Goal: Task Accomplishment & Management: Manage account settings

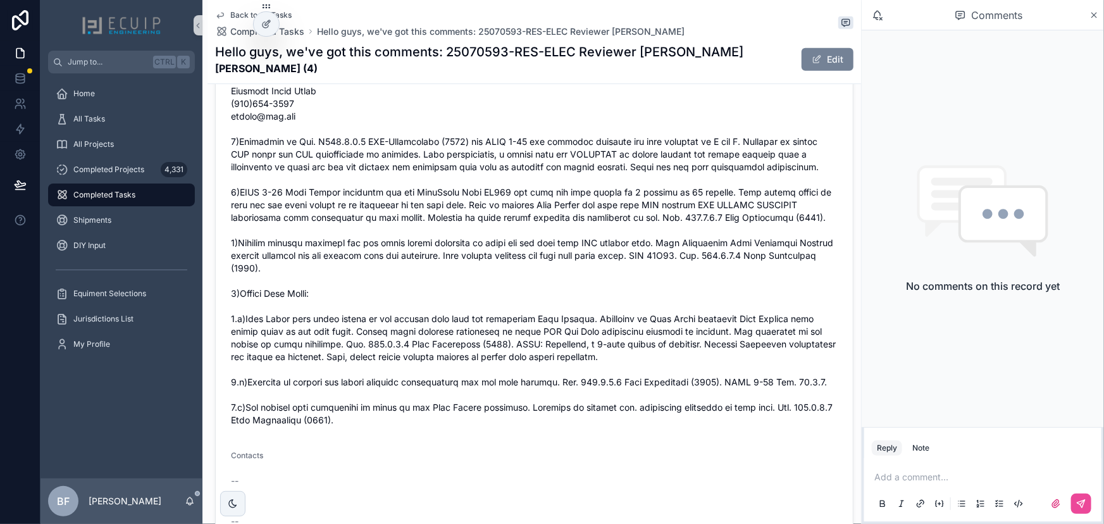
click at [816, 53] on button "Edit" at bounding box center [827, 59] width 52 height 23
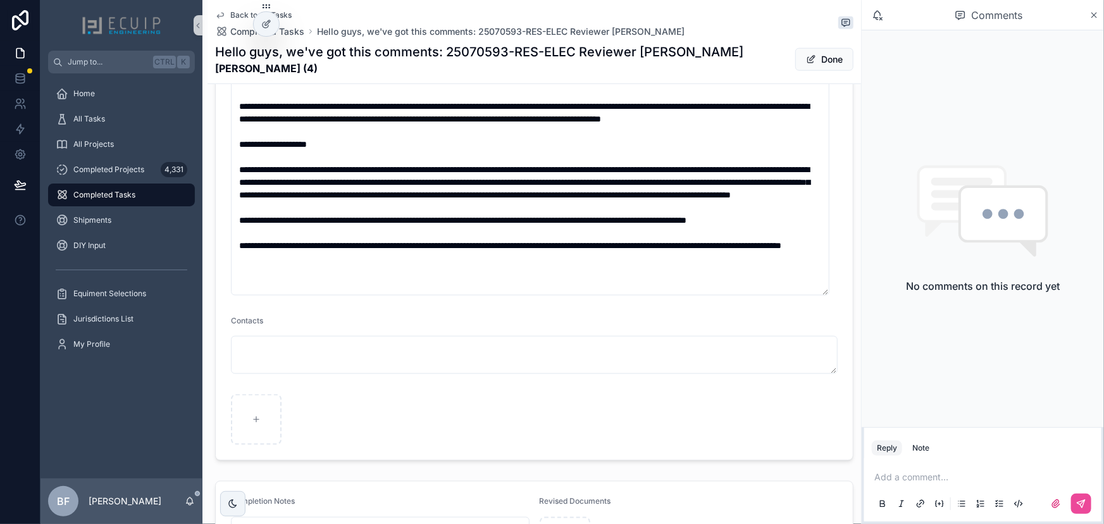
scroll to position [860, 0]
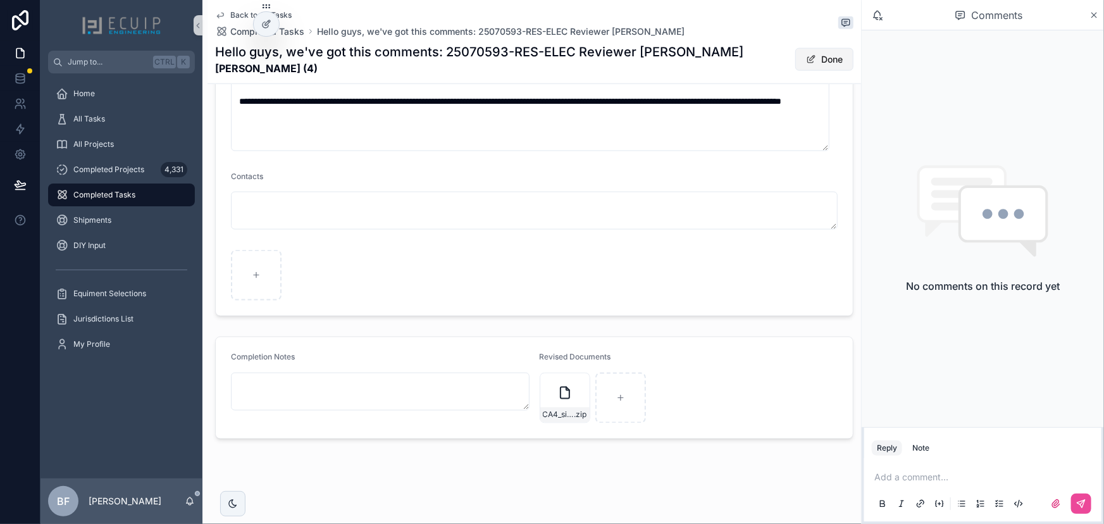
click at [820, 62] on button "Done" at bounding box center [824, 59] width 58 height 23
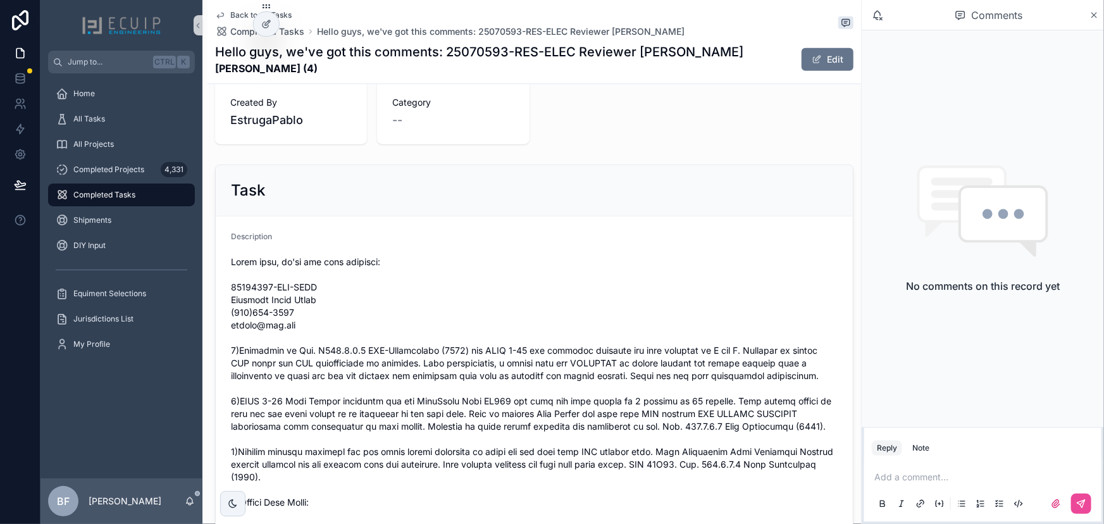
scroll to position [0, 0]
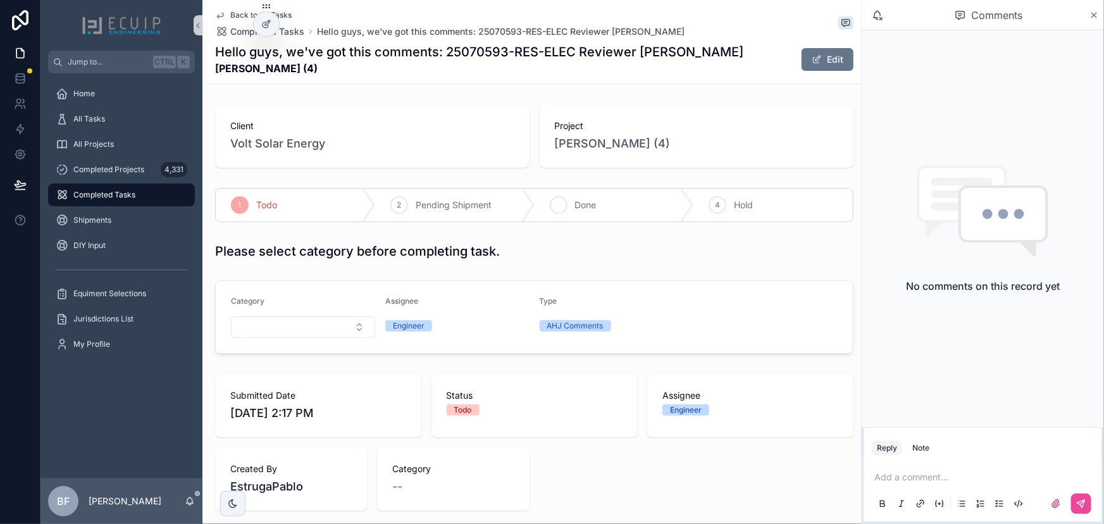
click at [587, 216] on div "3 Done" at bounding box center [613, 204] width 159 height 33
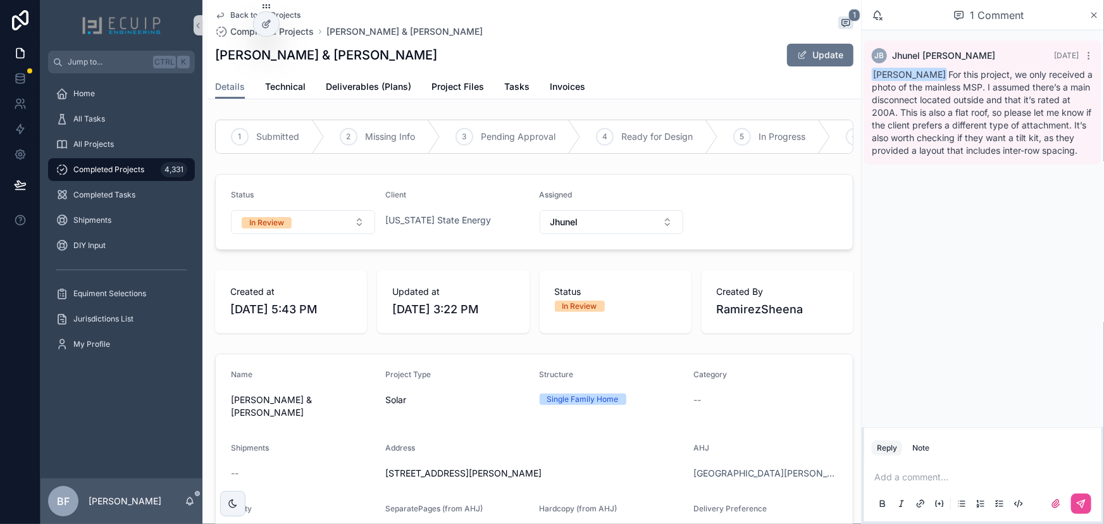
drag, startPoint x: 483, startPoint y: 57, endPoint x: 214, endPoint y: 64, distance: 269.5
click at [214, 64] on div "Back to All Projects Completed Projects BELIZAIRE ALINE CADET & CADET RONOLD 1 …" at bounding box center [533, 49] width 653 height 99
copy h1 "BELIZAIRE ALINE CADET & CADET RONOLD"
drag, startPoint x: 420, startPoint y: 104, endPoint x: 433, endPoint y: 94, distance: 16.7
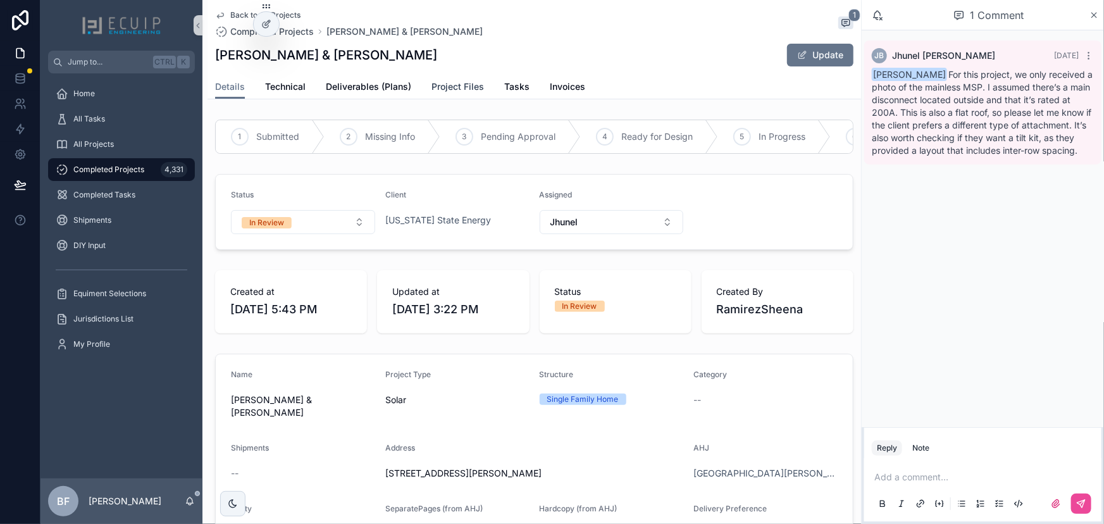
click at [455, 87] on span "Project Files" at bounding box center [457, 86] width 53 height 13
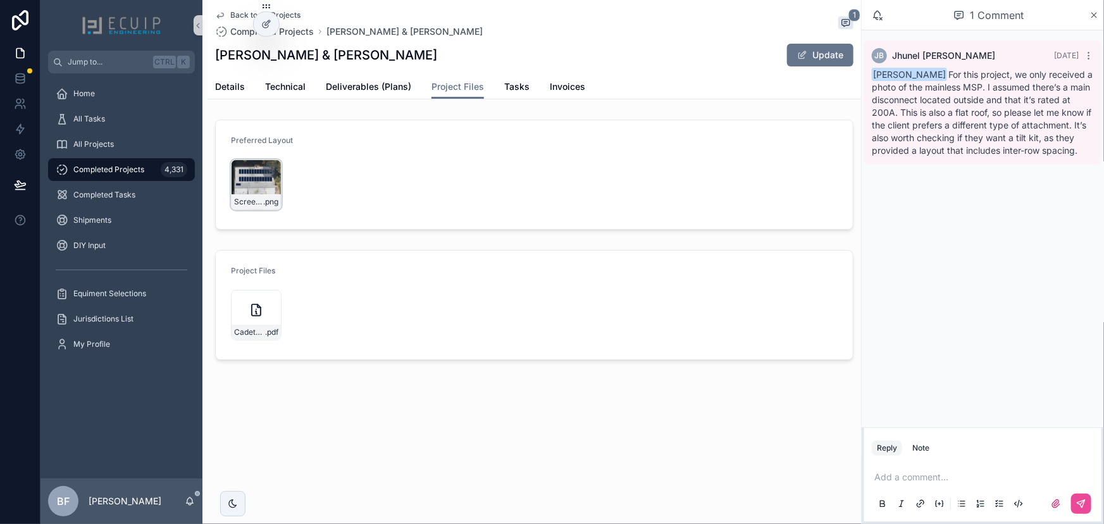
click at [239, 195] on div "Screenshot-2025-07-30-at-5.34.43-PM .png" at bounding box center [256, 201] width 49 height 15
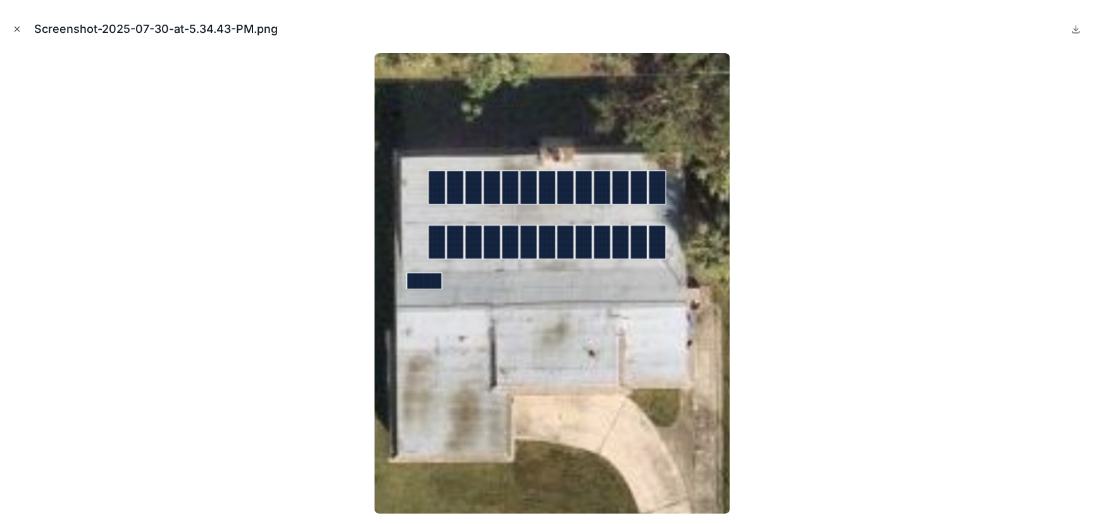
click at [16, 31] on icon "Close modal" at bounding box center [17, 29] width 9 height 9
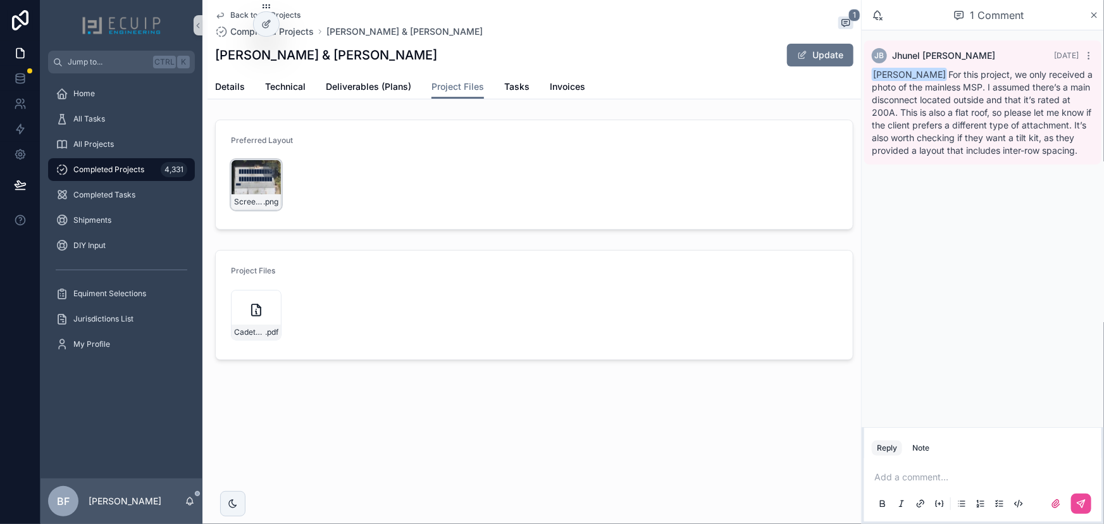
click at [249, 166] on div "Screenshot-2025-07-30-at-5.34.43-PM .png" at bounding box center [256, 184] width 51 height 51
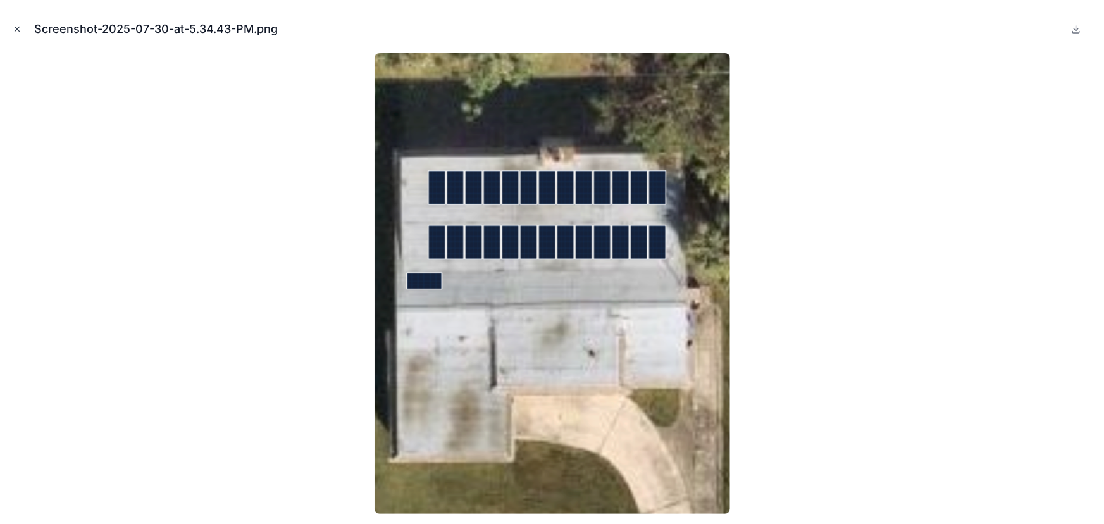
click at [13, 26] on icon "Close modal" at bounding box center [17, 29] width 9 height 9
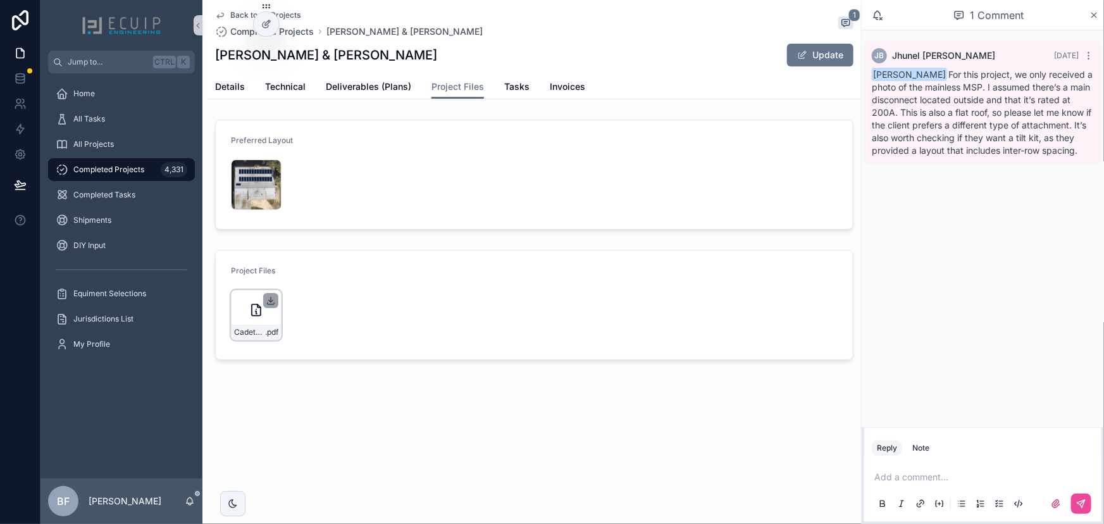
click at [271, 299] on icon "scrollable content" at bounding box center [271, 300] width 10 height 10
click at [324, 124] on form "Preferred Layout Screenshot-2025-07-30-at-5.34.43-PM .png" at bounding box center [534, 174] width 637 height 109
click at [218, 90] on span "Details" at bounding box center [230, 86] width 30 height 13
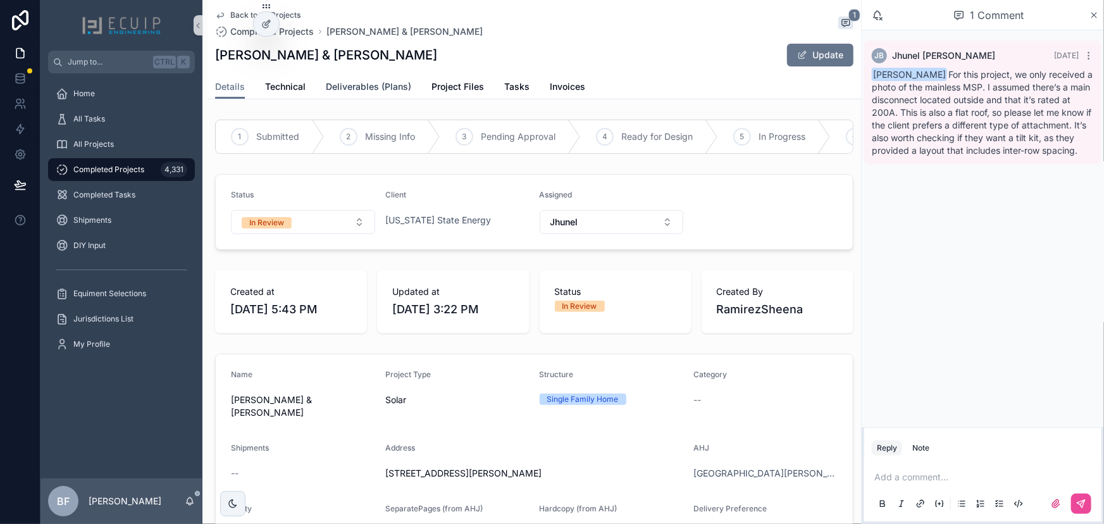
click at [385, 85] on span "Deliverables (Plans)" at bounding box center [368, 86] width 85 height 13
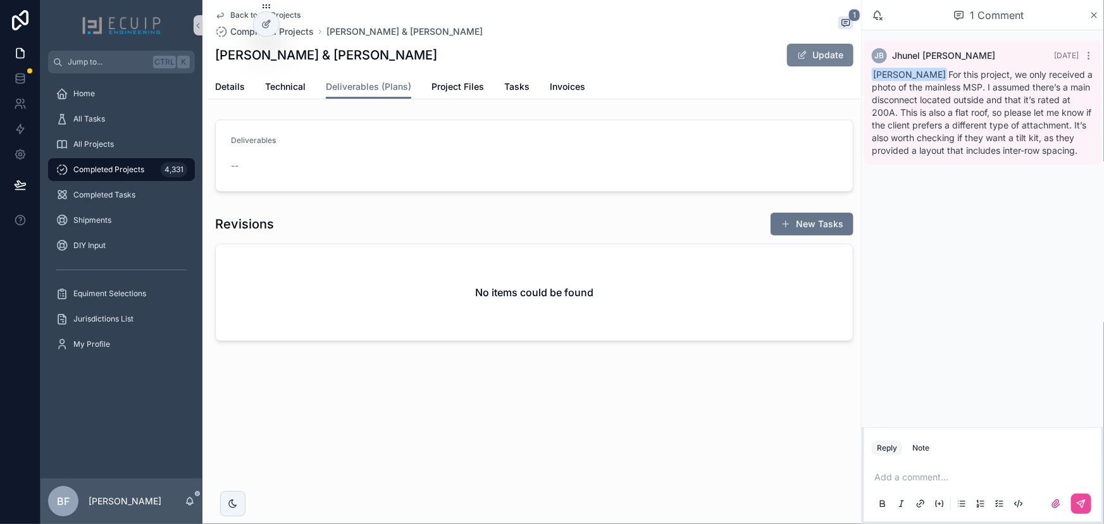
drag, startPoint x: 829, startPoint y: 56, endPoint x: 833, endPoint y: 73, distance: 17.0
click at [829, 56] on button "Update" at bounding box center [820, 55] width 66 height 23
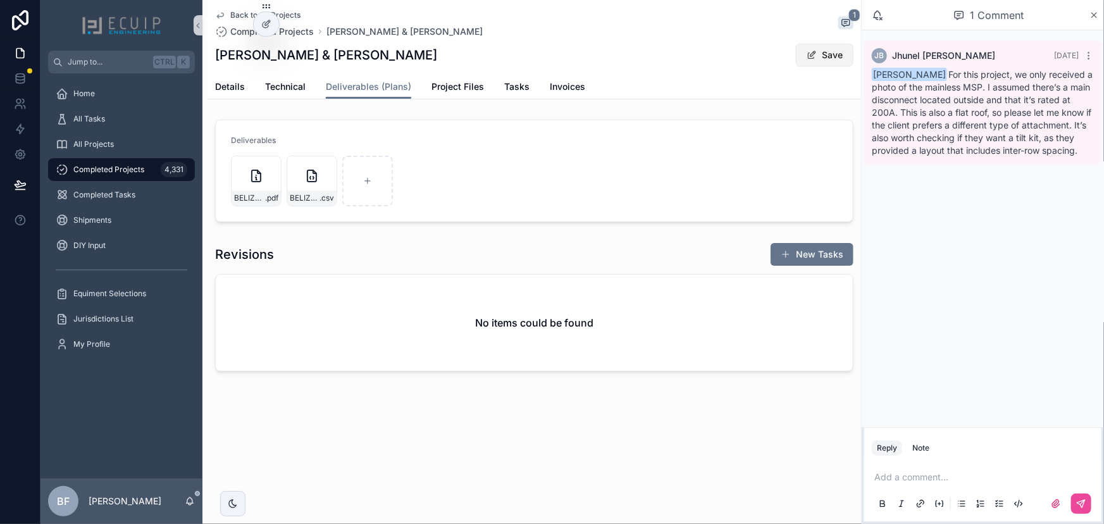
click at [820, 47] on button "Save" at bounding box center [825, 55] width 58 height 23
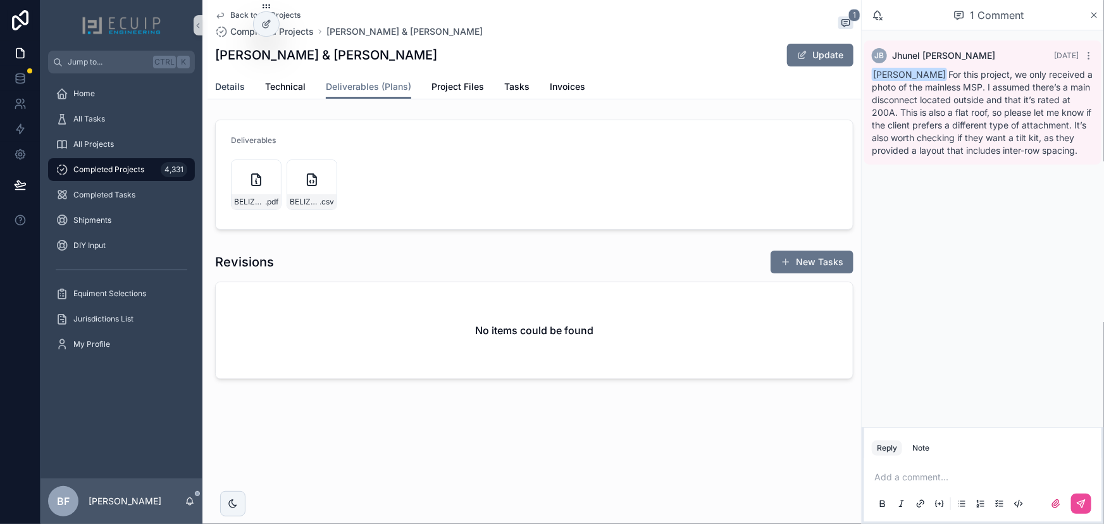
drag, startPoint x: 235, startPoint y: 87, endPoint x: 275, endPoint y: 176, distance: 97.1
click at [235, 87] on span "Details" at bounding box center [230, 86] width 30 height 13
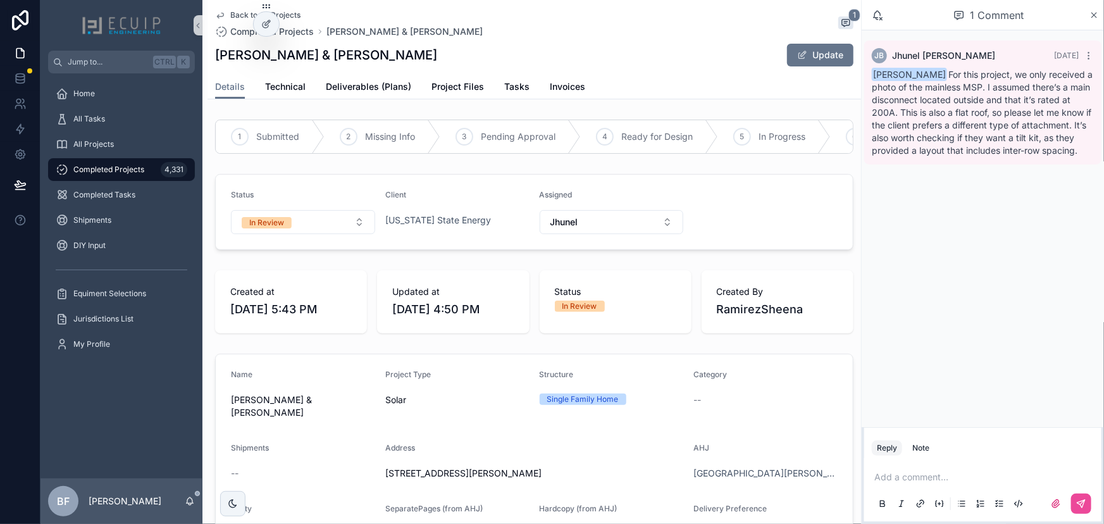
click at [302, 242] on form "Status In Review Client Florida State Energy Assigned Jhunel" at bounding box center [534, 212] width 637 height 75
click at [304, 234] on button "In Review" at bounding box center [303, 222] width 144 height 24
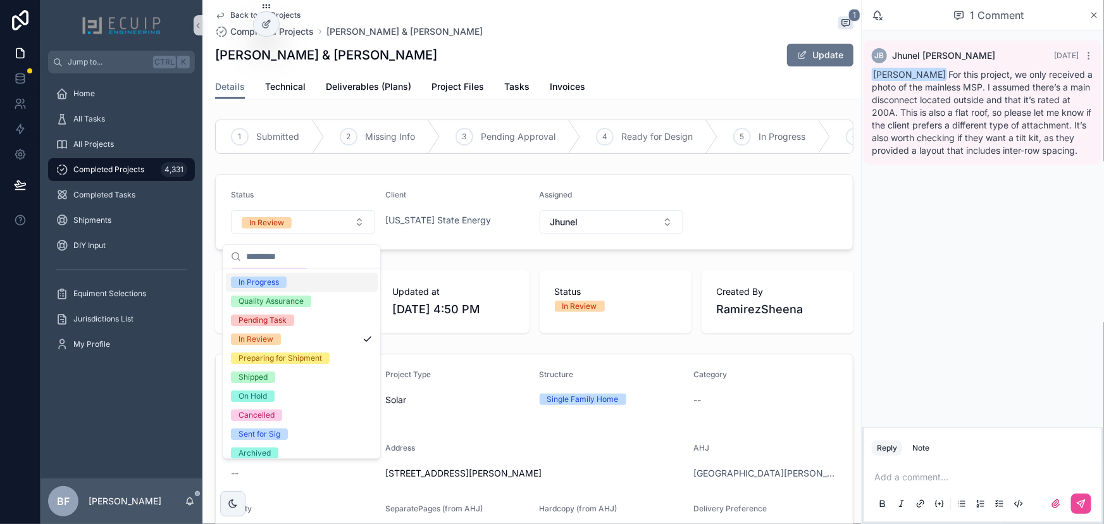
scroll to position [99, 0]
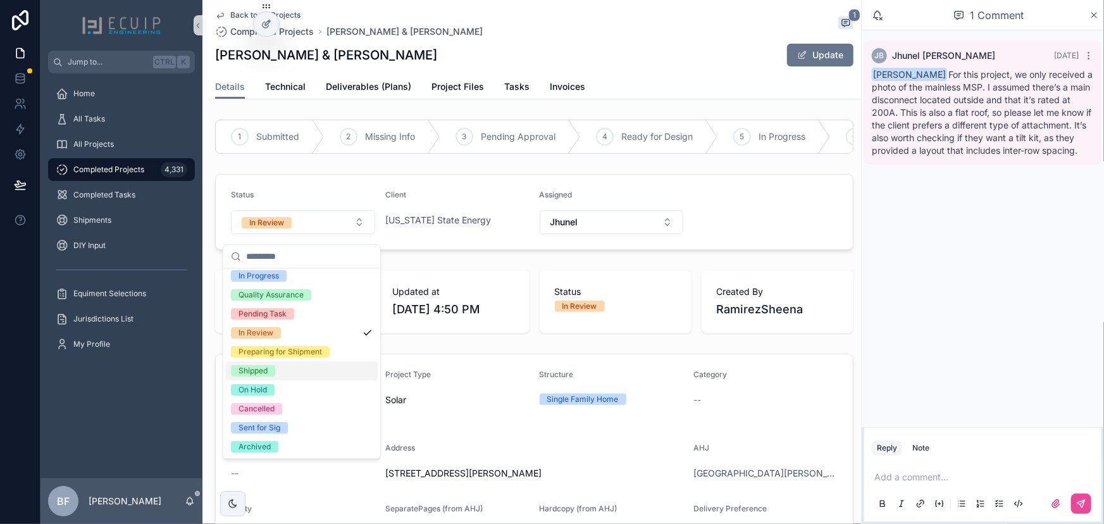
click at [263, 371] on div "Shipped" at bounding box center [252, 370] width 29 height 11
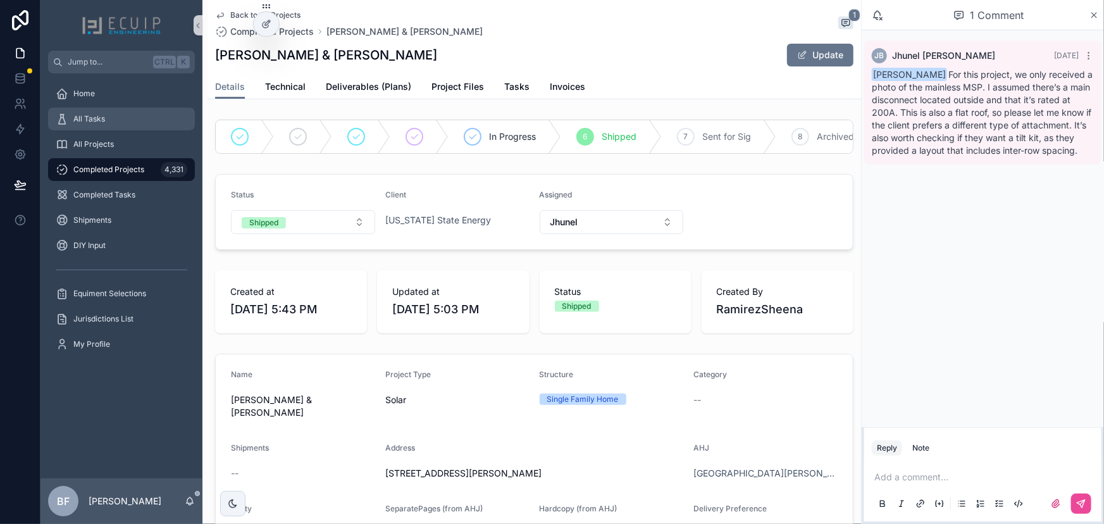
click at [123, 108] on link "All Tasks" at bounding box center [121, 119] width 147 height 23
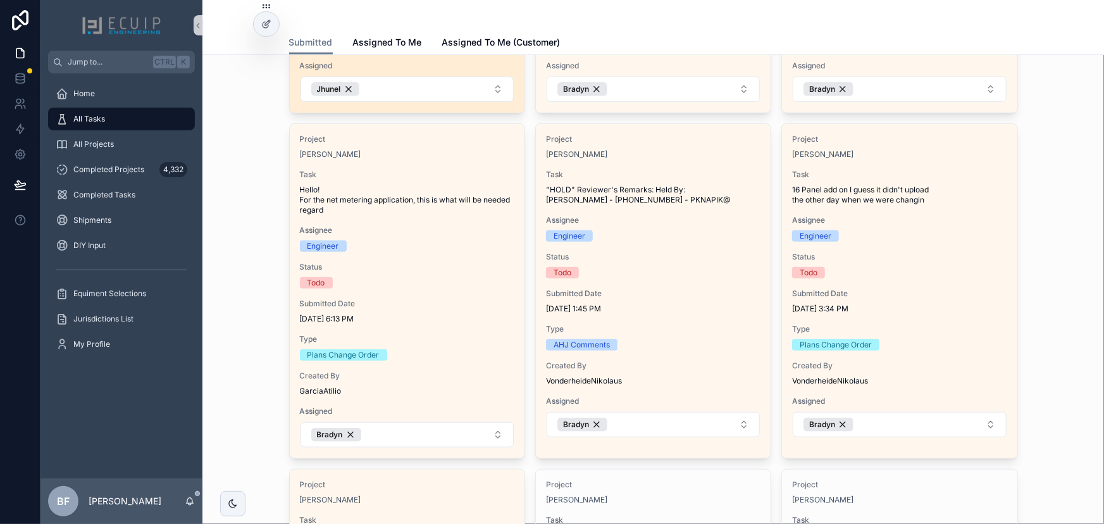
scroll to position [345, 0]
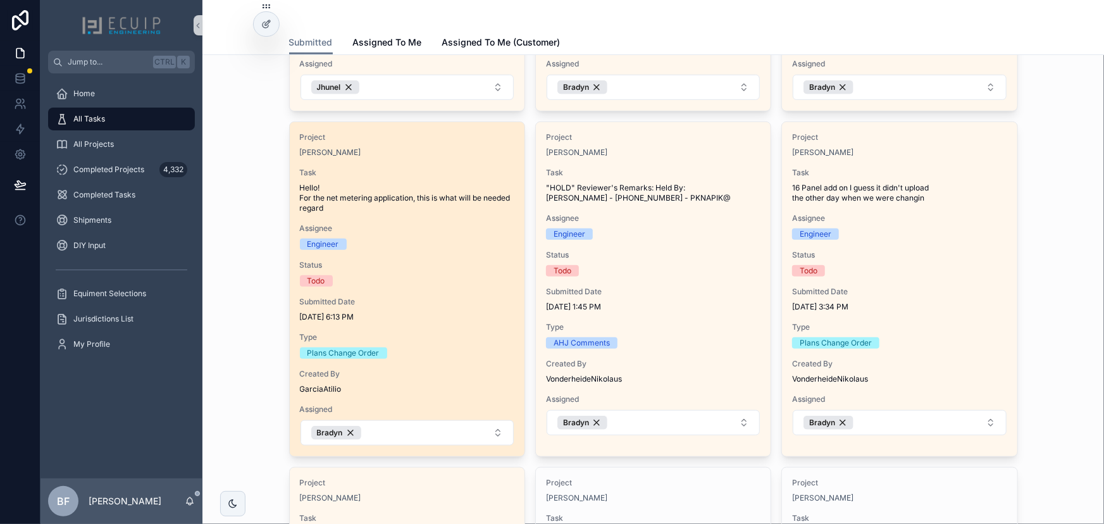
click at [451, 214] on div "Project Jose Maria Bisagas Task Hello! For the net metering application, this i…" at bounding box center [407, 289] width 235 height 334
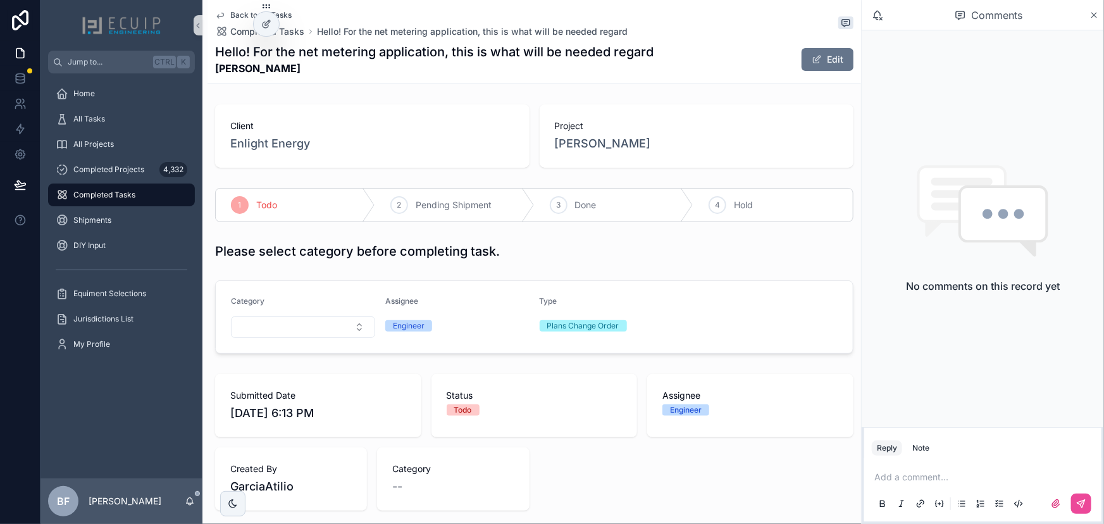
click at [642, 152] on div "Project Jose Maria Bisagas" at bounding box center [697, 135] width 314 height 63
click at [619, 139] on span "Jose Maria Bisagas" at bounding box center [603, 144] width 96 height 18
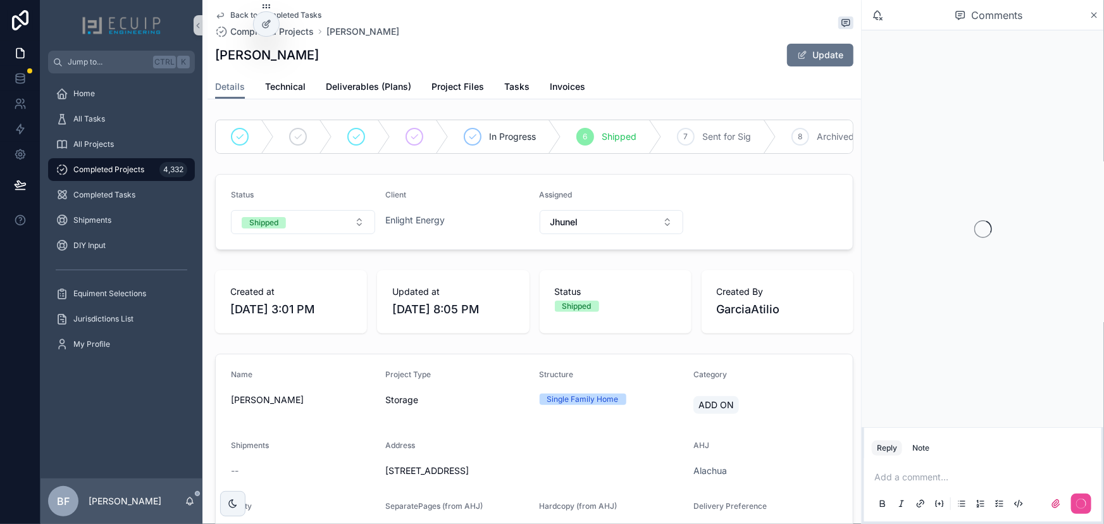
scroll to position [402, 0]
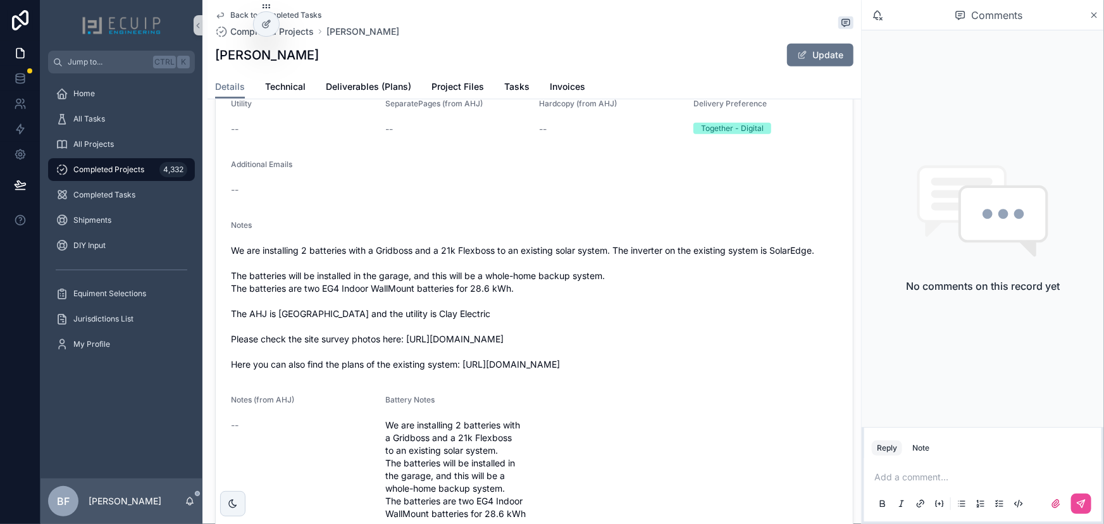
drag, startPoint x: 345, startPoint y: 386, endPoint x: 464, endPoint y: 373, distance: 120.3
click at [464, 371] on span "We are installing 2 batteries with a Gridboss and a 21k Flexboss to an existing…" at bounding box center [534, 307] width 607 height 127
copy span "https://drive.google.com/drive/folders/1FEEQcgFk1SGgKp9JG5G9Fh1eaouvJqVV?usp=sh…"
click at [354, 63] on div "Jose Maria Bisagas Update" at bounding box center [534, 55] width 638 height 24
drag, startPoint x: 254, startPoint y: 57, endPoint x: 211, endPoint y: 59, distance: 43.1
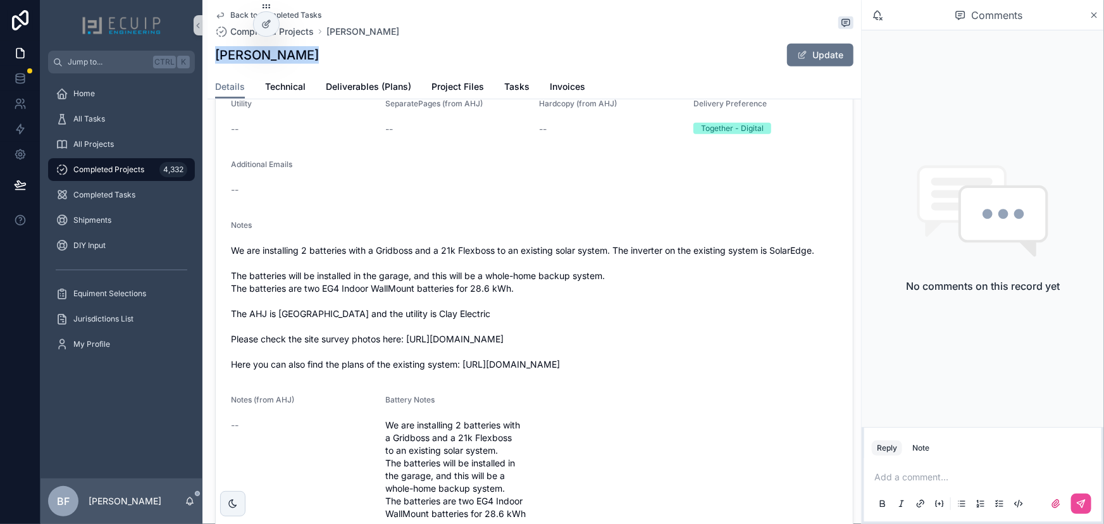
click at [211, 59] on div "Back to Completed Tasks Completed Projects Jose Maria Bisagas Jose Maria Bisaga…" at bounding box center [533, 49] width 653 height 99
copy div "Jose Maria Bisagas"
click at [522, 83] on span "Tasks" at bounding box center [516, 86] width 25 height 13
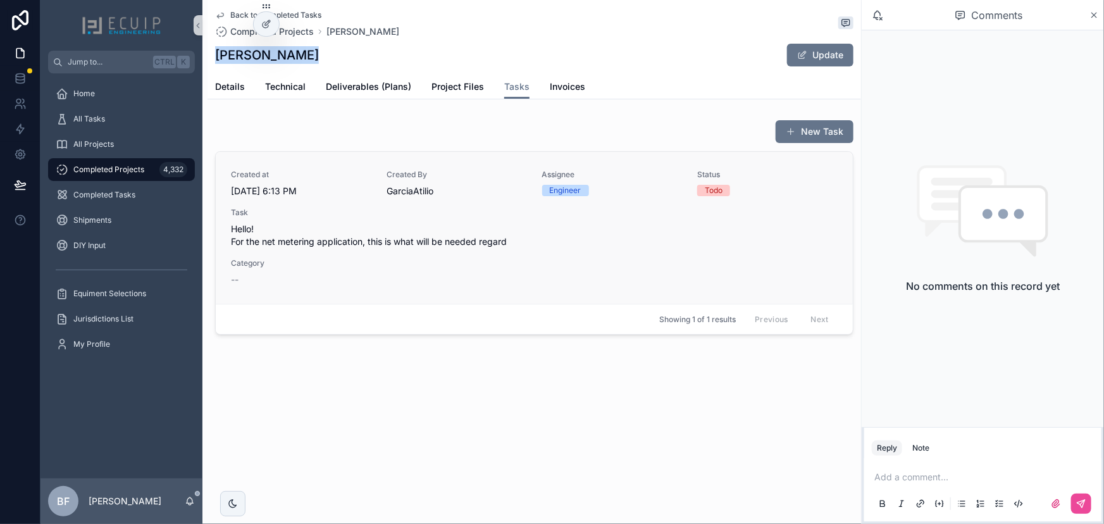
click at [418, 229] on span "Hello! For the net metering application, this is what will be needed regard" at bounding box center [534, 235] width 607 height 25
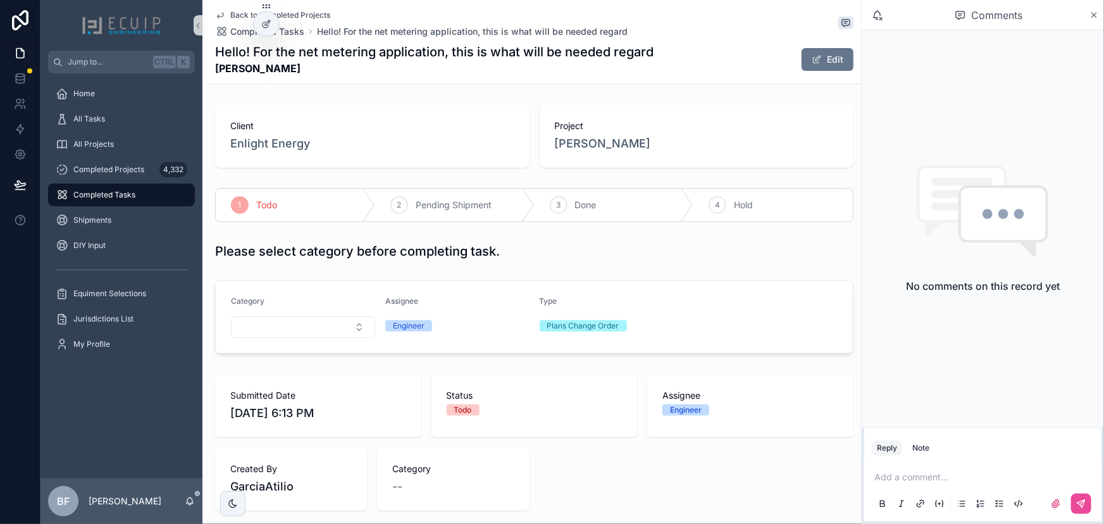
click at [598, 154] on div "Project Jose Maria Bisagas" at bounding box center [697, 135] width 314 height 63
click at [600, 145] on span "Jose Maria Bisagas" at bounding box center [603, 144] width 96 height 18
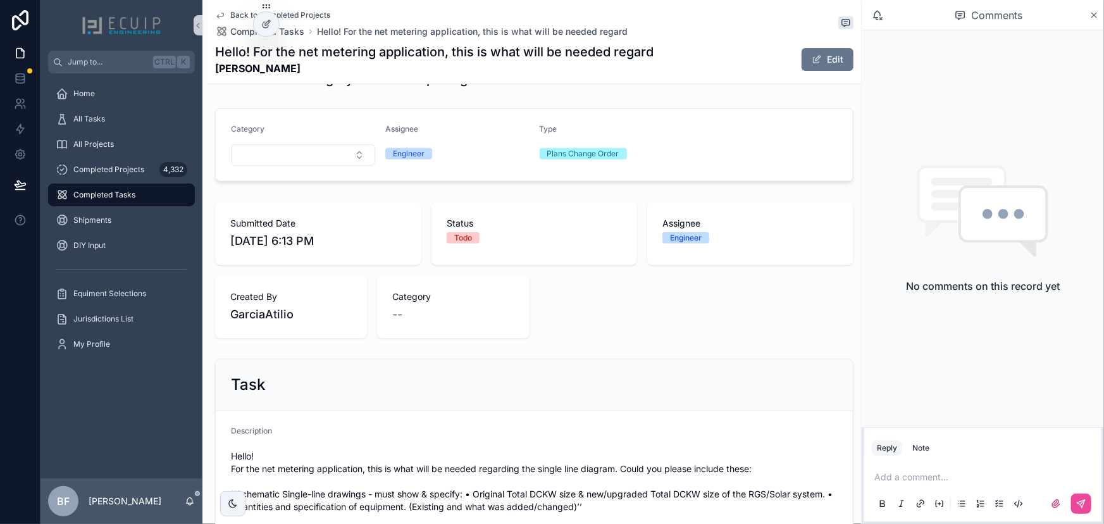
scroll to position [230, 0]
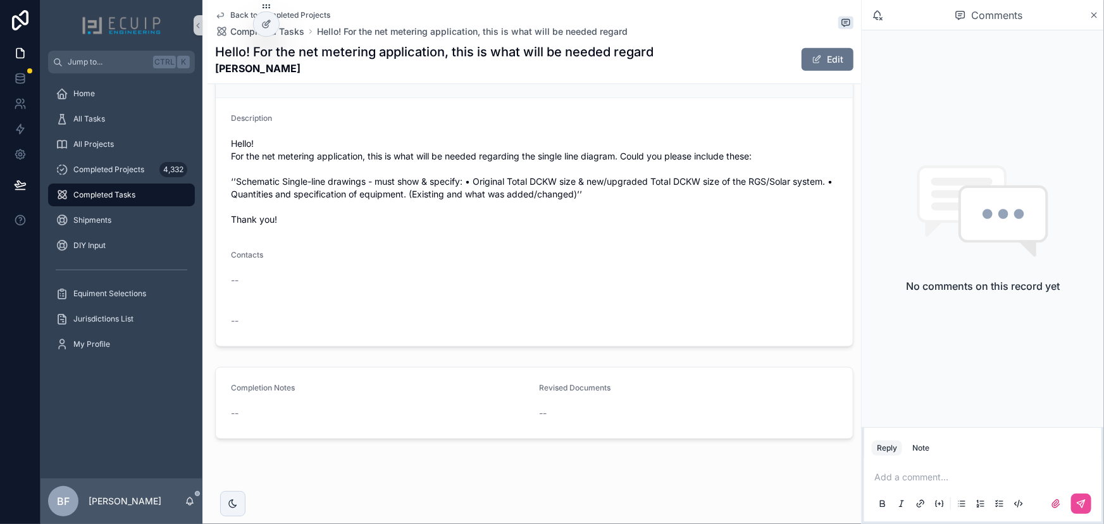
drag, startPoint x: 820, startPoint y: 63, endPoint x: 924, endPoint y: 73, distance: 103.5
click at [820, 63] on button "Edit" at bounding box center [827, 59] width 52 height 23
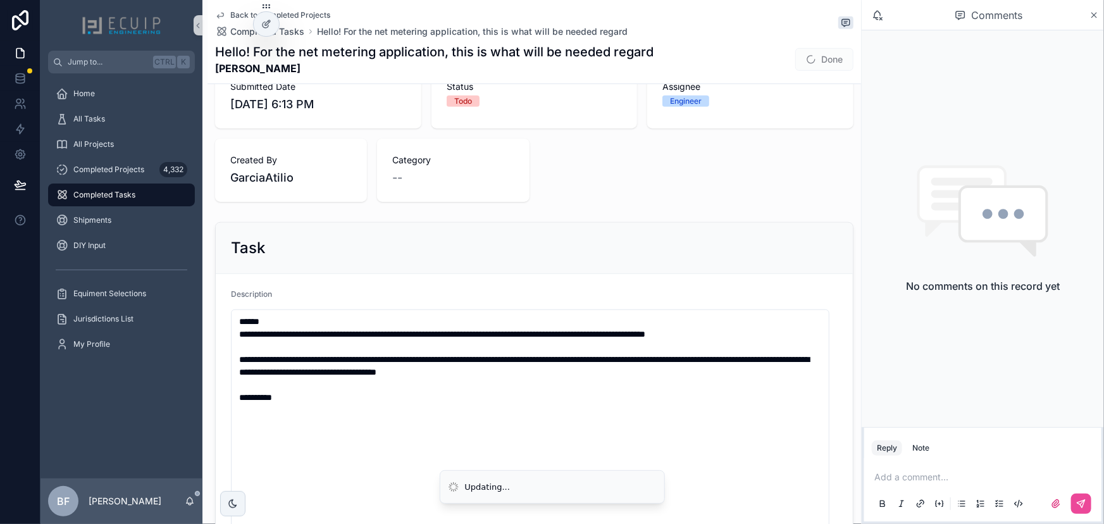
scroll to position [0, 0]
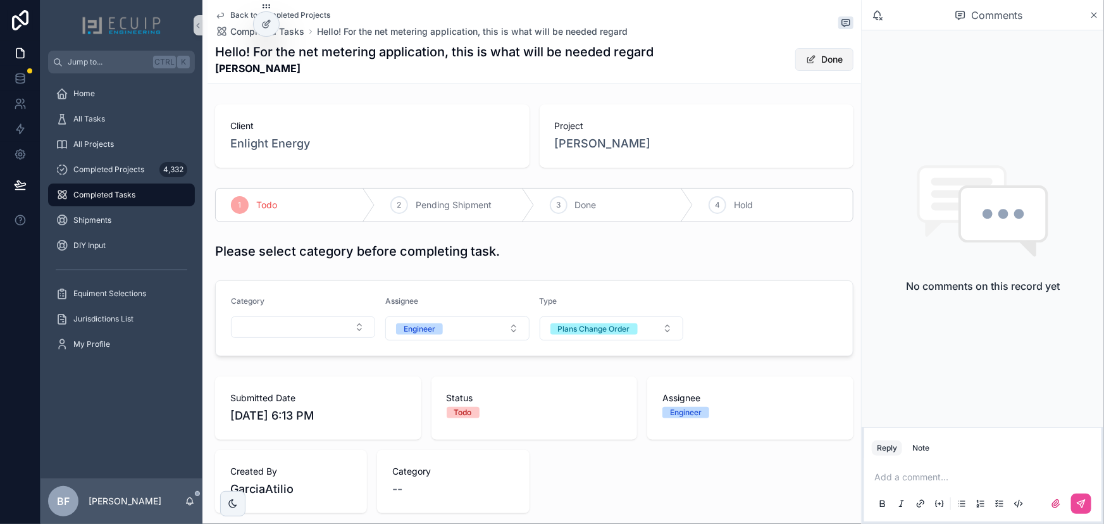
click at [825, 65] on button "Done" at bounding box center [824, 59] width 58 height 23
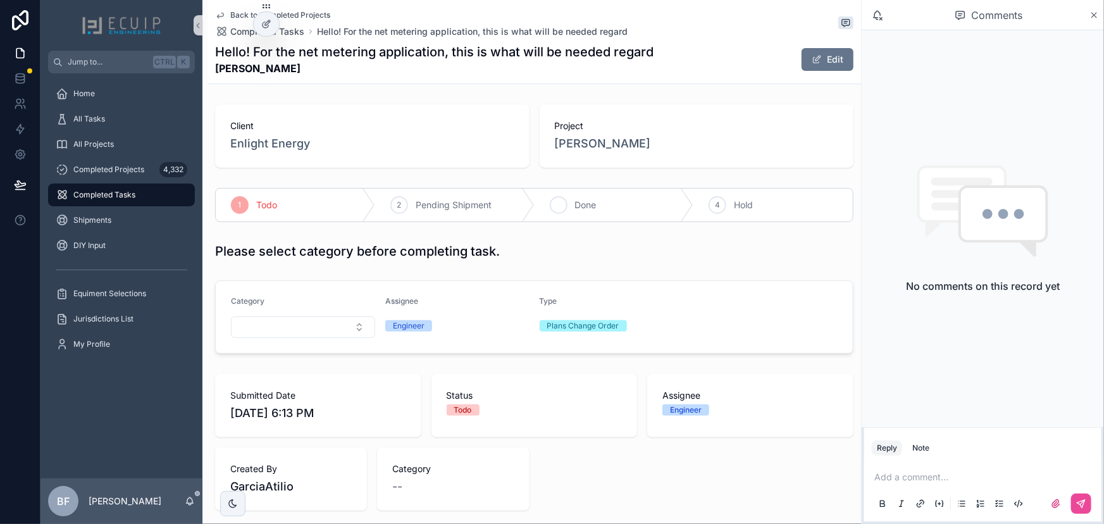
click at [652, 204] on div "3 Done" at bounding box center [613, 204] width 159 height 33
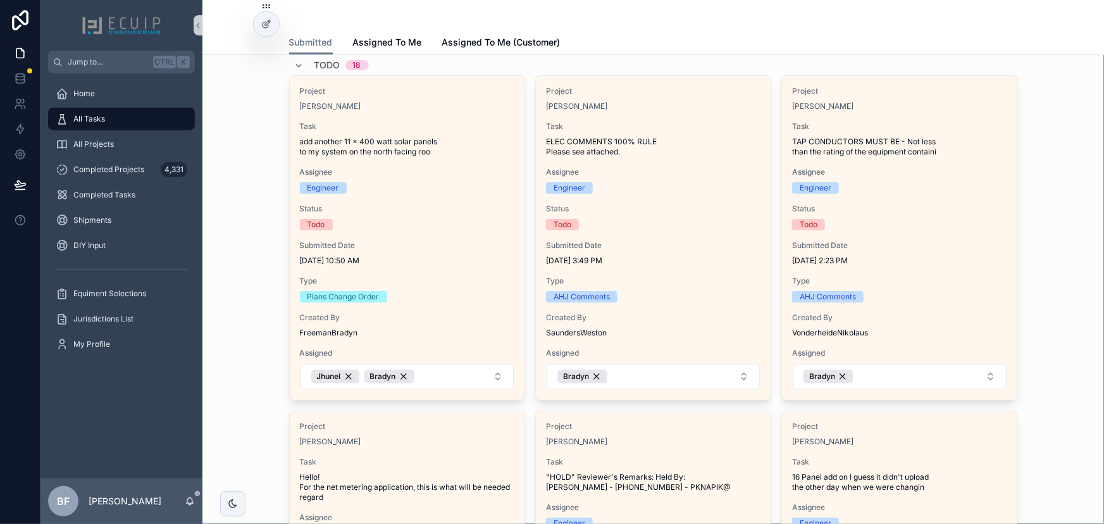
scroll to position [57, 0]
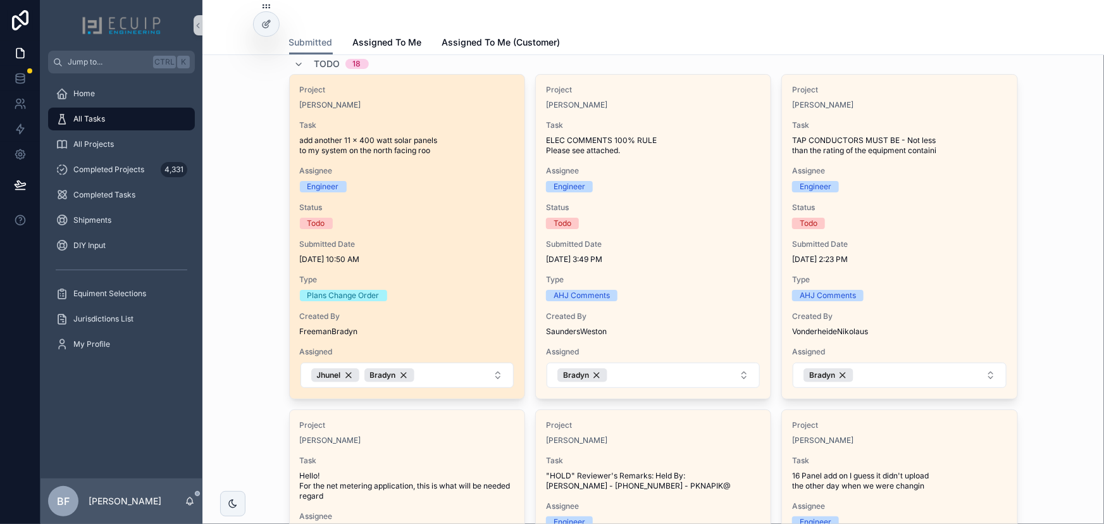
click at [469, 113] on div "Project Edward Kopel Task add another 11 x 400 watt solar panels to my system o…" at bounding box center [407, 237] width 235 height 324
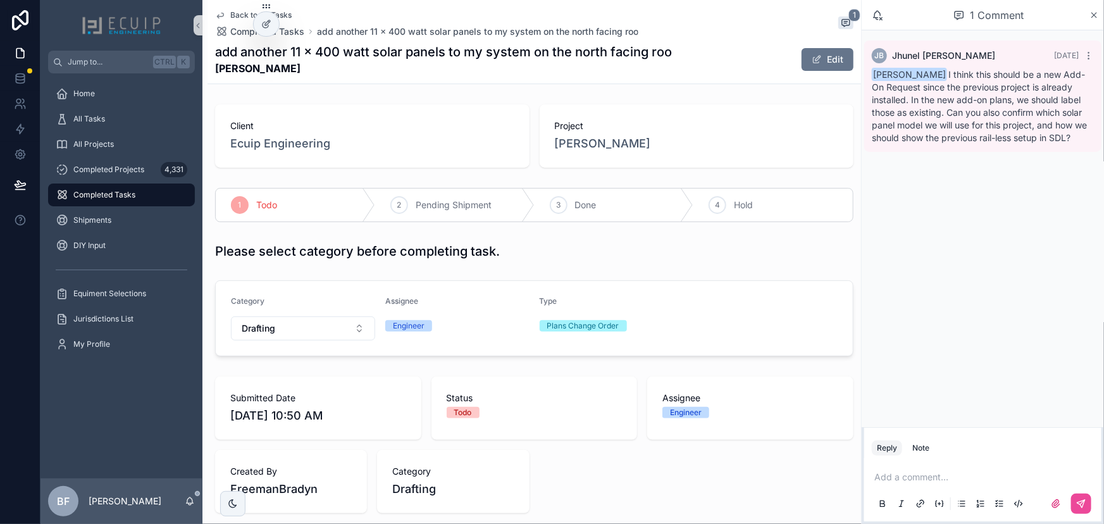
click at [932, 479] on p "scrollable content" at bounding box center [985, 477] width 222 height 13
click at [940, 439] on span "Jhunel Bernales" at bounding box center [972, 443] width 152 height 13
click at [930, 438] on button "Note" at bounding box center [920, 435] width 27 height 15
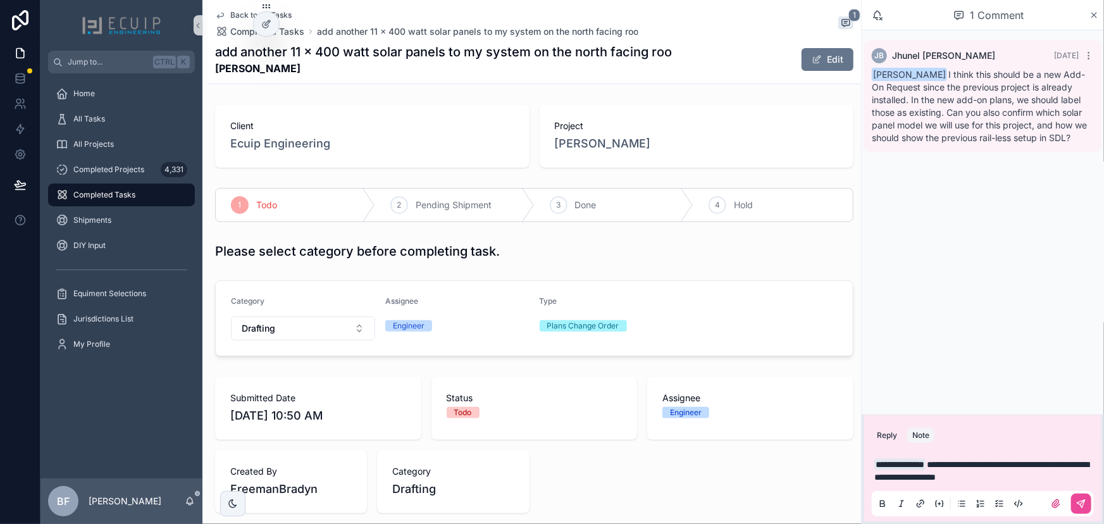
click at [1044, 476] on p "**********" at bounding box center [985, 470] width 222 height 25
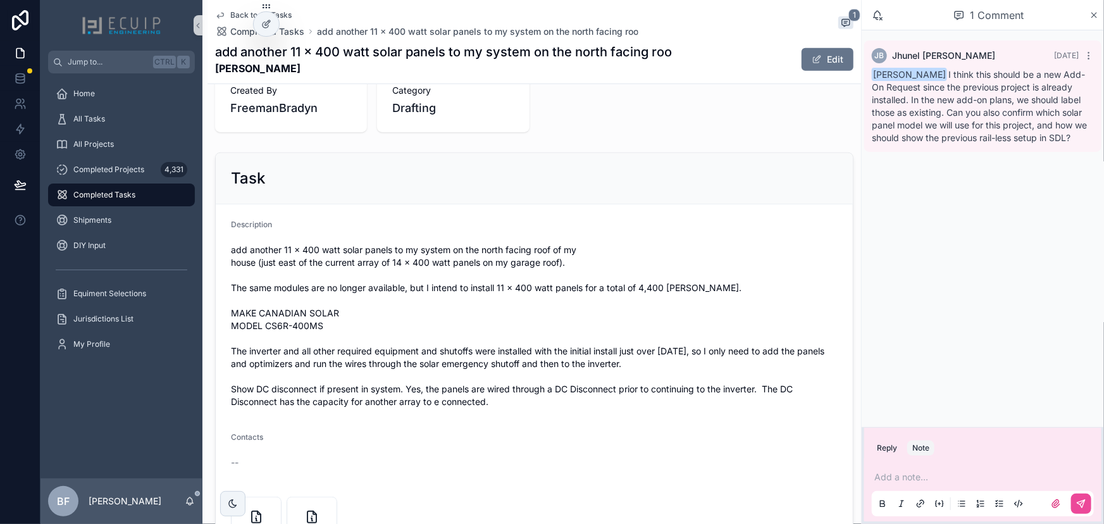
scroll to position [402, 0]
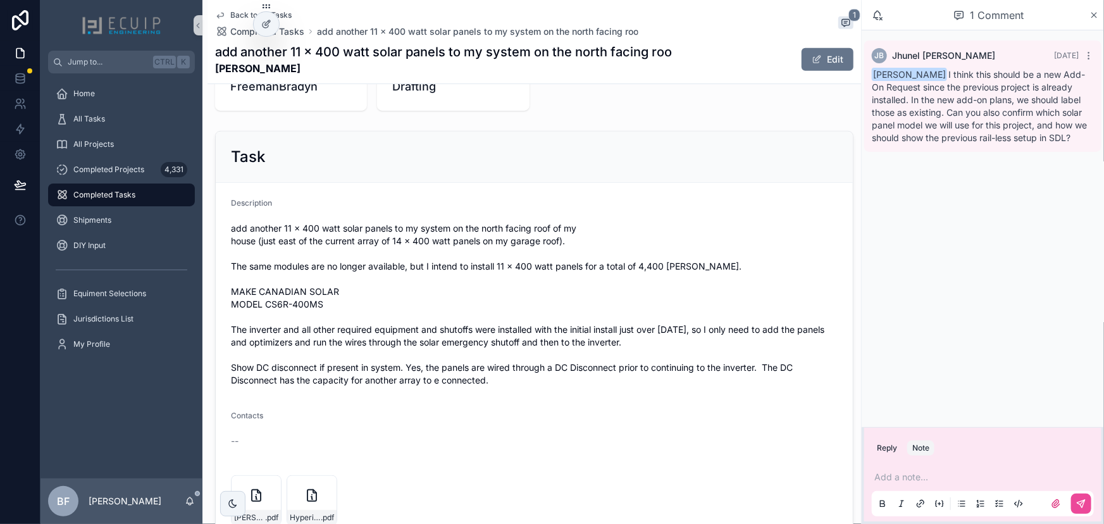
click at [901, 479] on p "scrollable content" at bounding box center [985, 477] width 222 height 13
click at [935, 452] on span "jhunelb@gmail.com" at bounding box center [972, 456] width 152 height 13
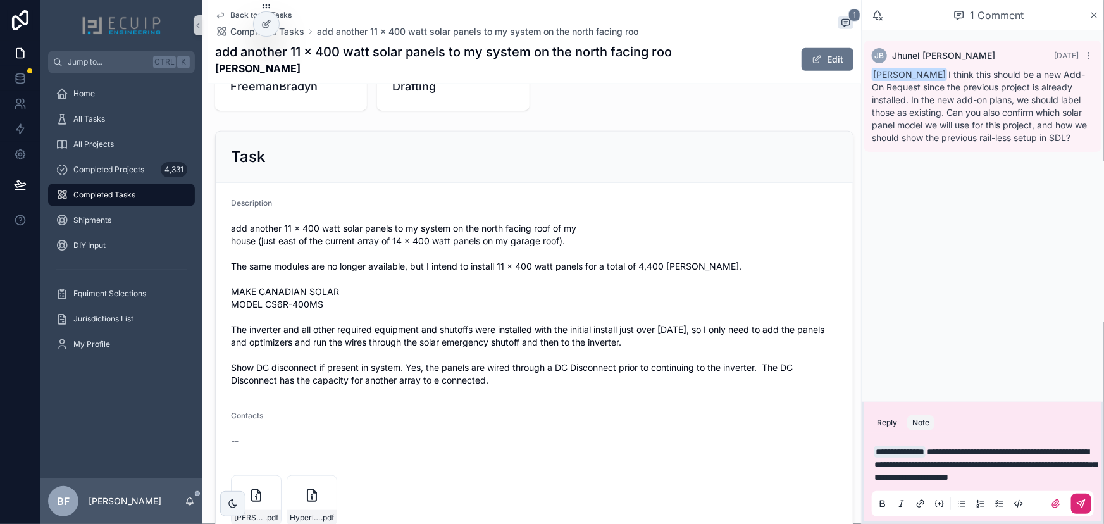
click at [1084, 502] on icon "scrollable content" at bounding box center [1081, 504] width 8 height 8
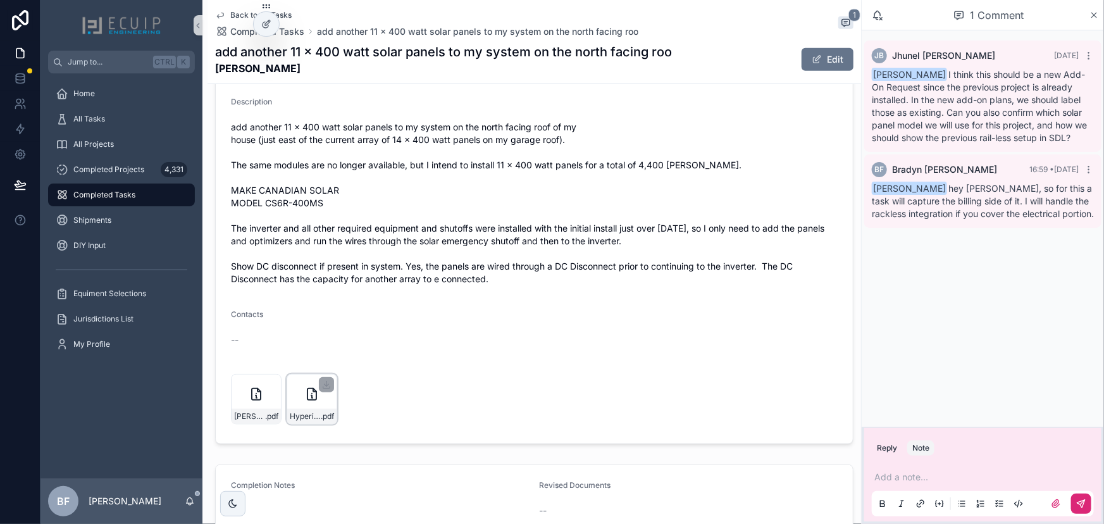
scroll to position [517, 0]
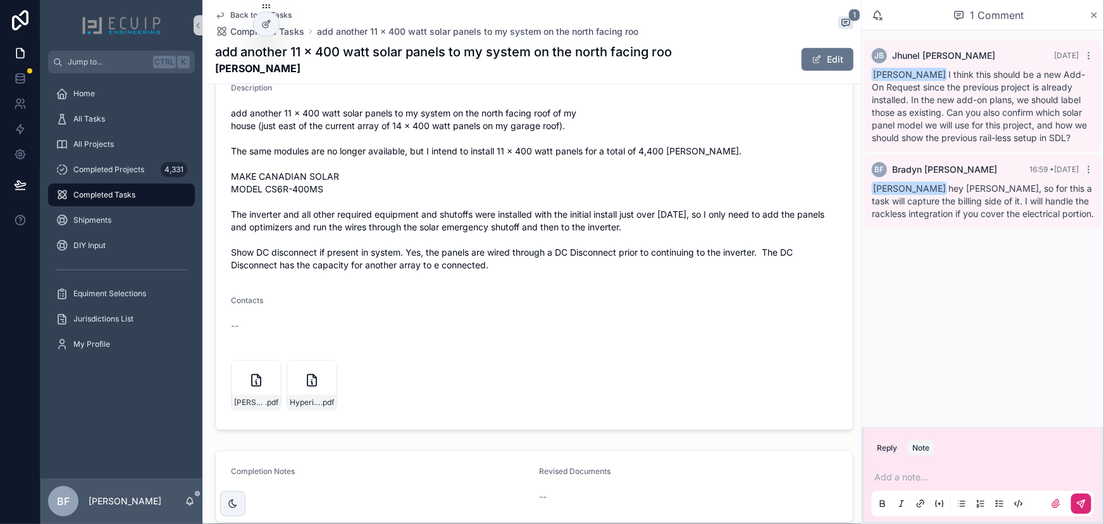
click at [1007, 478] on p "scrollable content" at bounding box center [985, 477] width 222 height 13
click at [953, 478] on p "**********" at bounding box center [985, 477] width 222 height 13
click at [1086, 502] on icon "scrollable content" at bounding box center [1081, 503] width 10 height 10
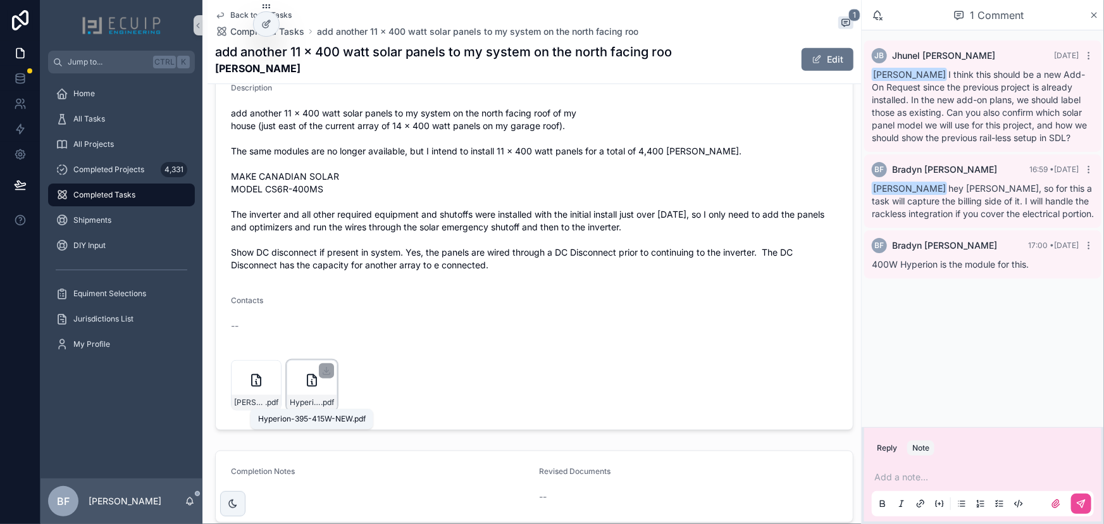
click at [299, 400] on span "Hyperion-395-415W-NEW" at bounding box center [305, 402] width 31 height 10
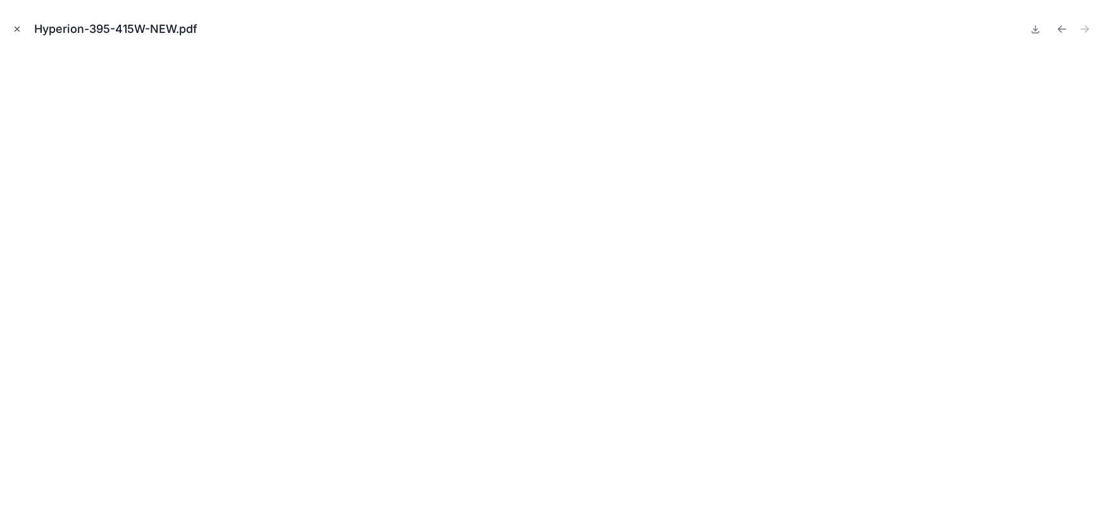
click at [23, 32] on button "Close modal" at bounding box center [17, 29] width 14 height 14
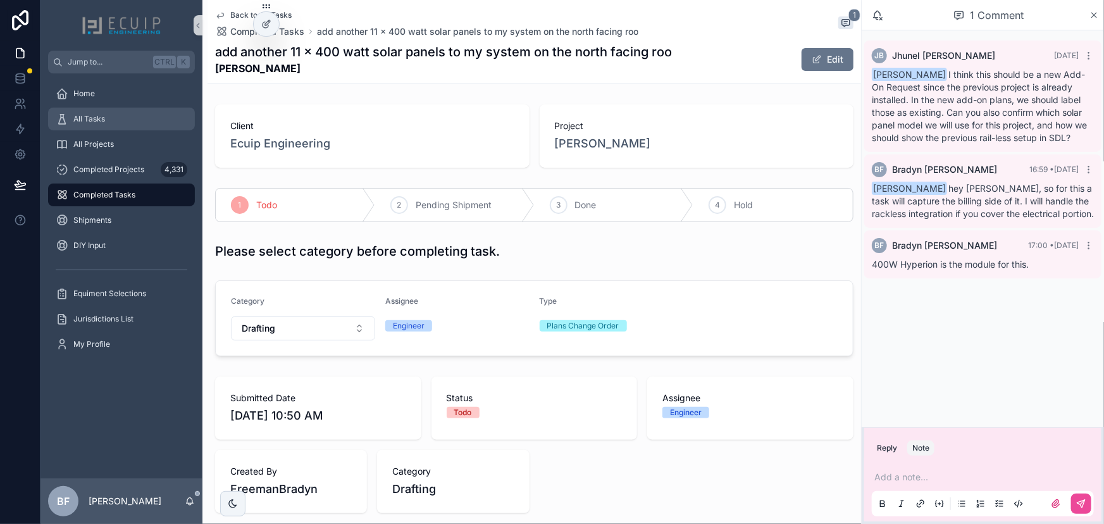
click at [141, 121] on div "All Tasks" at bounding box center [122, 119] width 132 height 20
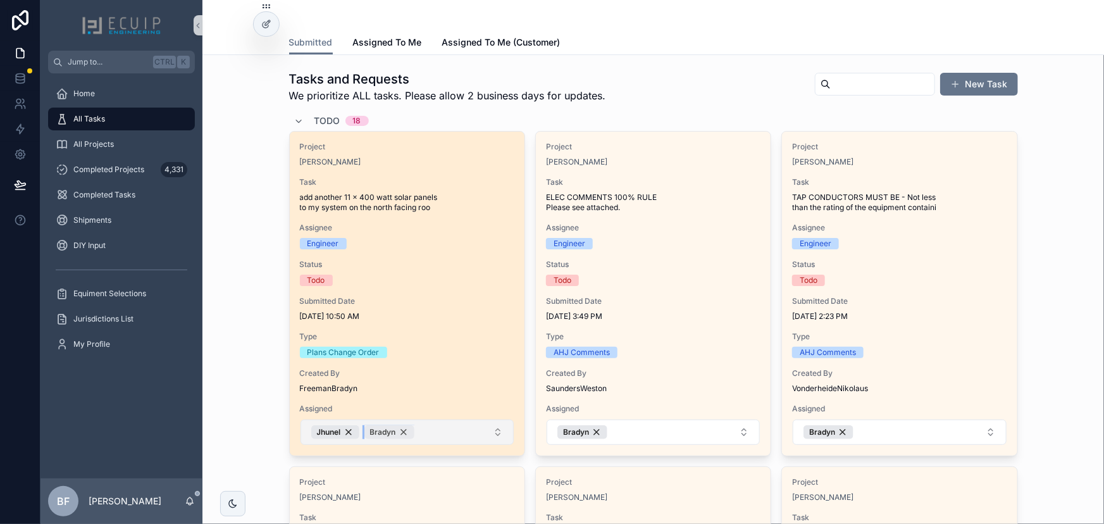
click at [399, 430] on div "Bradyn" at bounding box center [389, 432] width 50 height 14
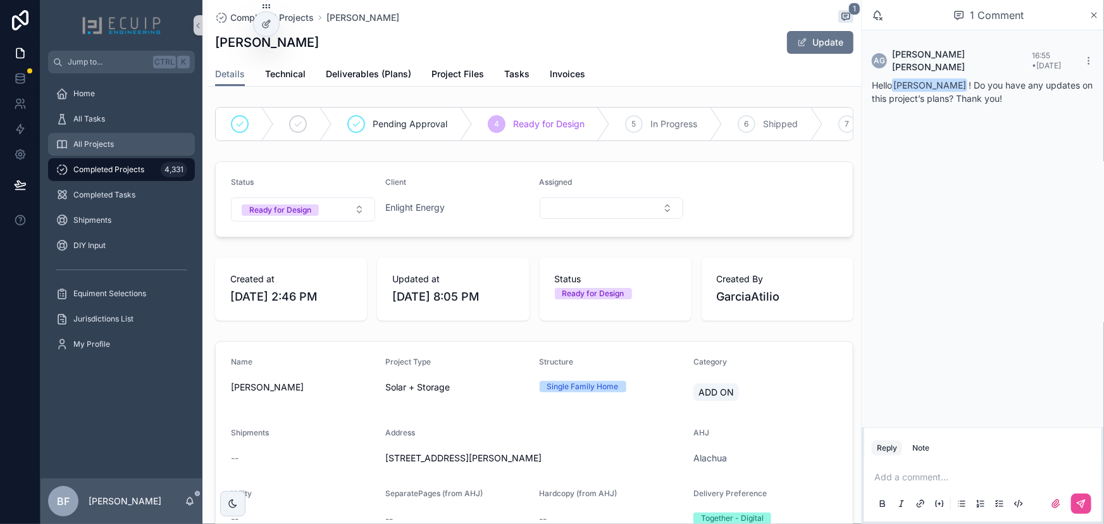
click at [83, 145] on span "All Projects" at bounding box center [93, 144] width 40 height 10
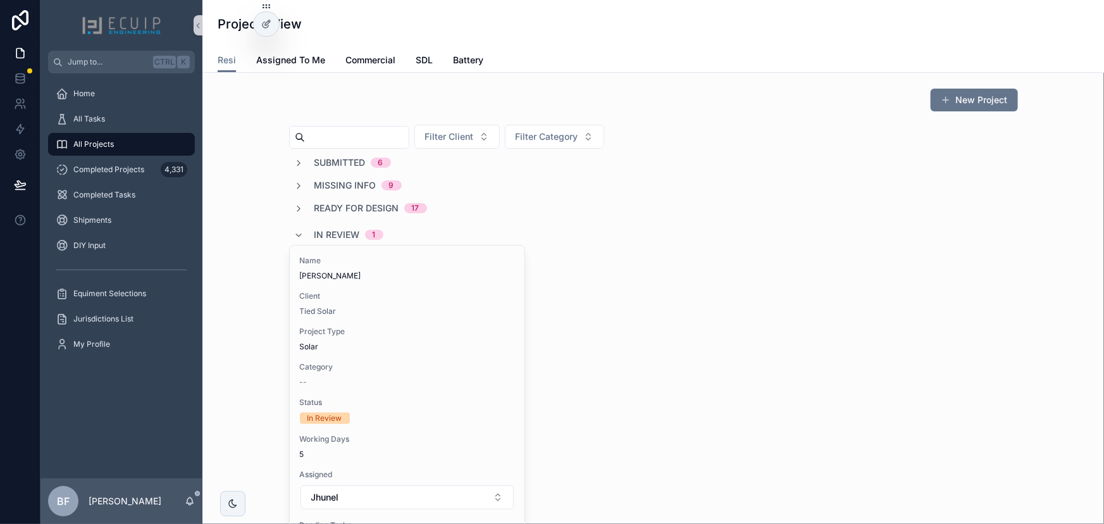
click at [339, 229] on span "In Review" at bounding box center [337, 234] width 46 height 13
click at [357, 159] on span "Submitted" at bounding box center [339, 162] width 51 height 13
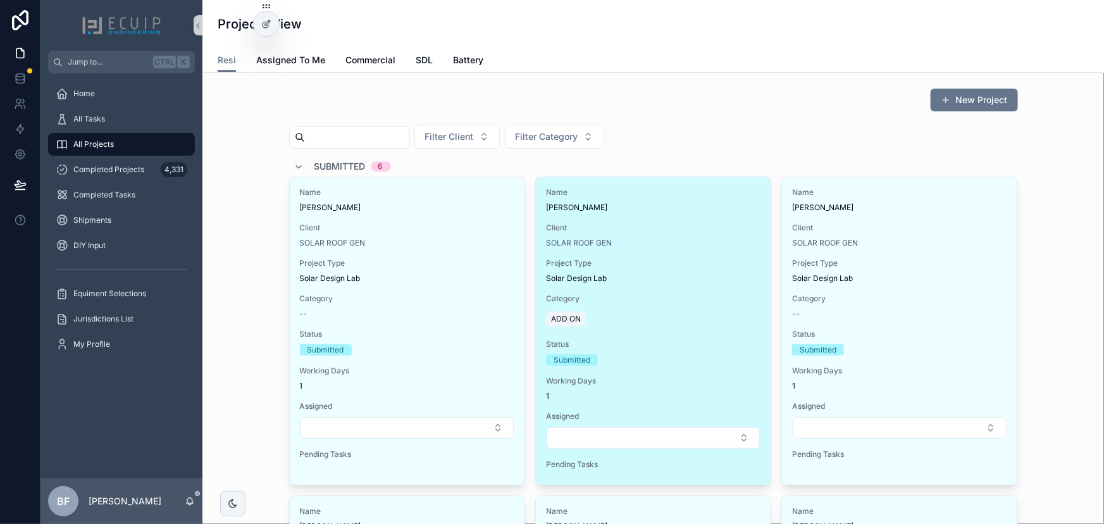
click at [692, 227] on span "Client" at bounding box center [653, 228] width 214 height 10
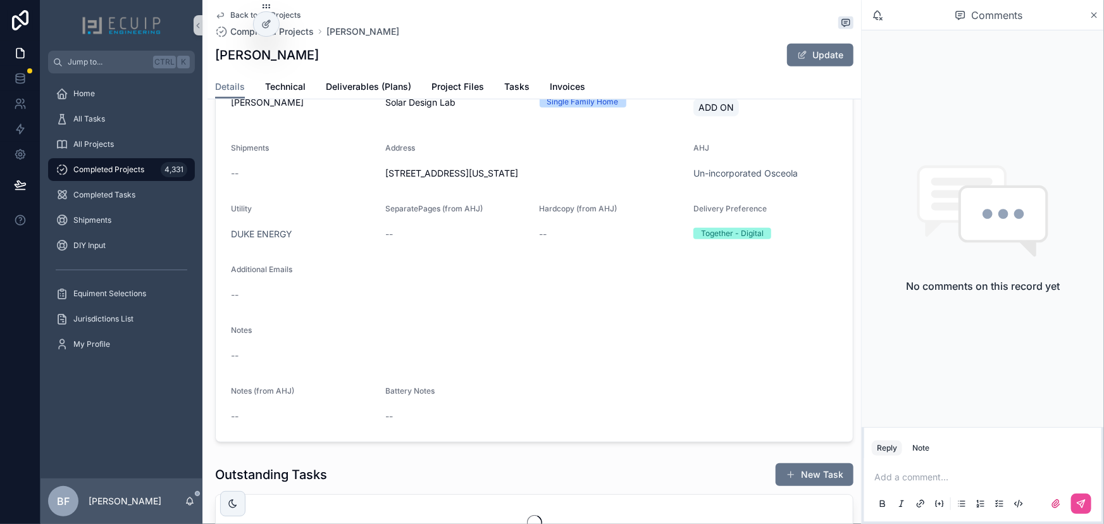
scroll to position [345, 0]
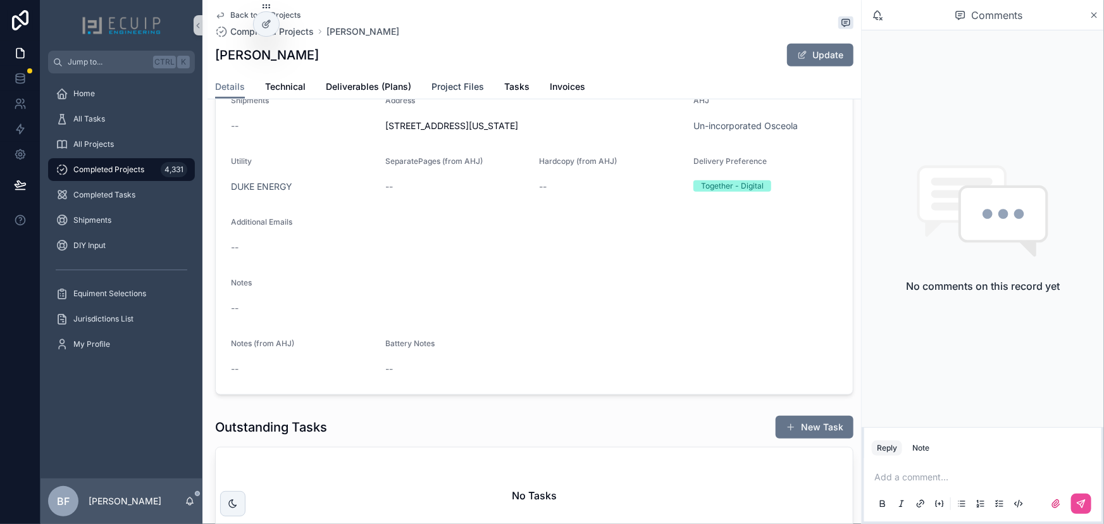
click at [458, 92] on span "Project Files" at bounding box center [457, 86] width 53 height 13
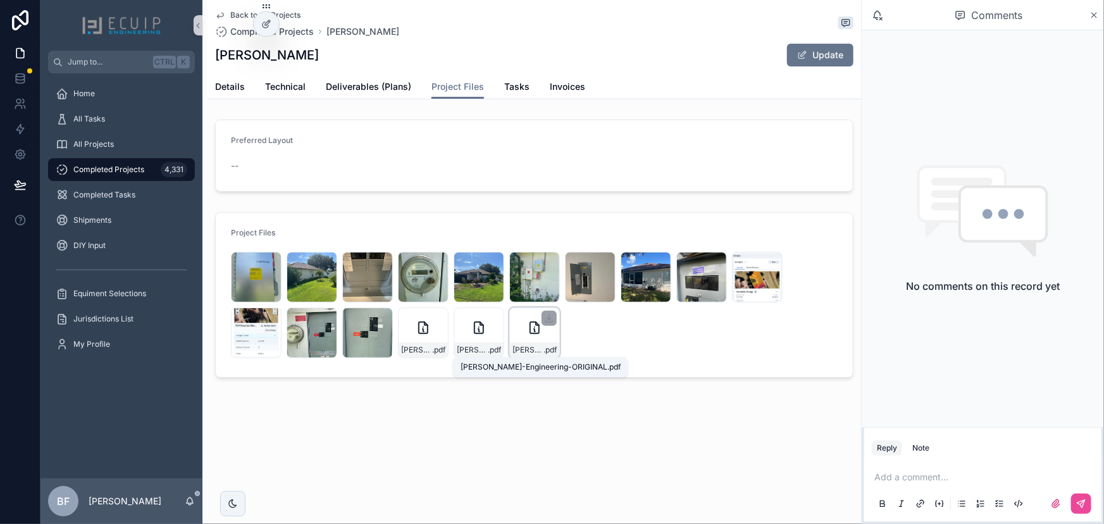
click at [527, 345] on span "Frantz-Daniel-Engineering-ORIGINAL" at bounding box center [527, 350] width 31 height 10
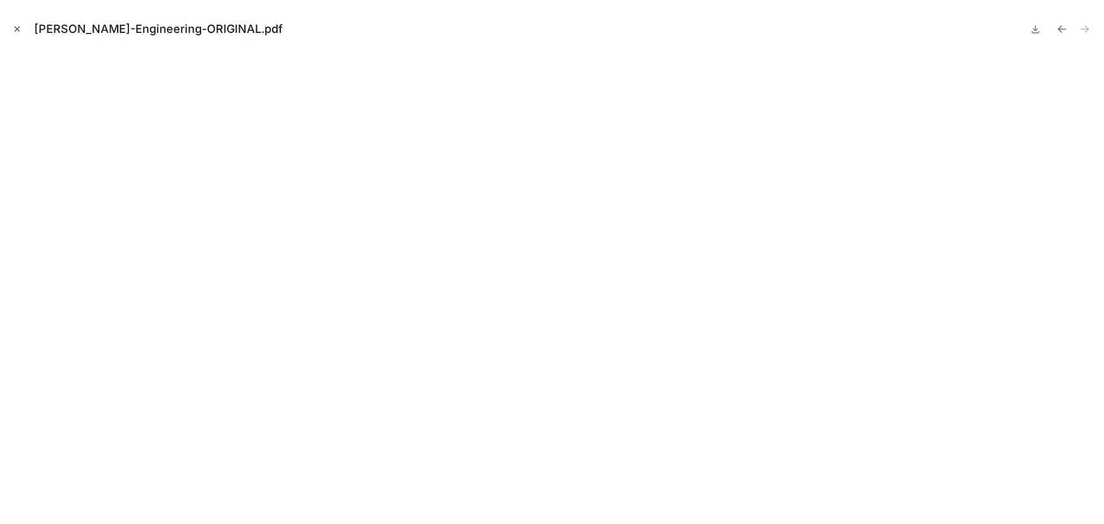
click at [13, 30] on icon "Close modal" at bounding box center [17, 29] width 9 height 9
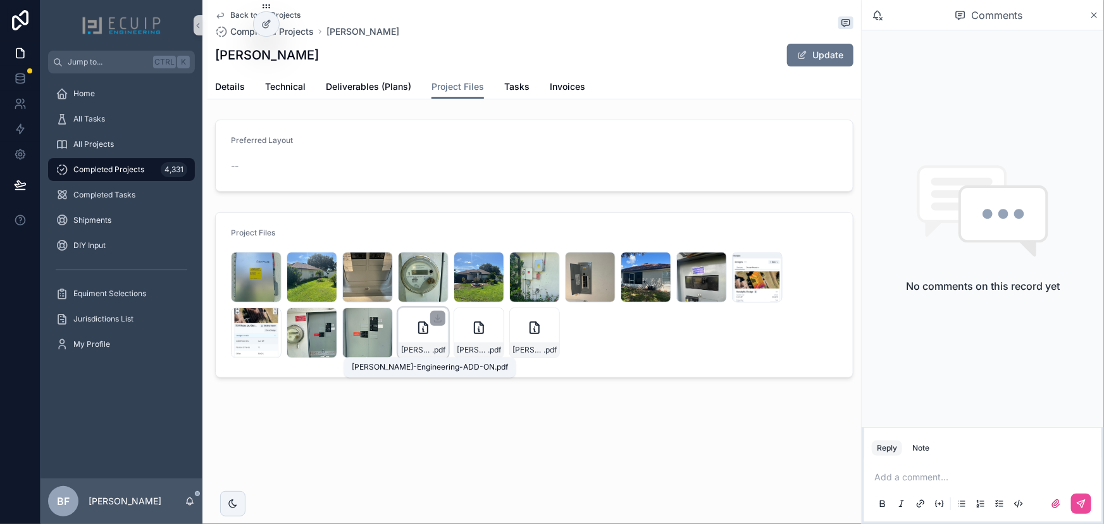
click at [425, 349] on span "Frantz-Daniel-Engineering-ADD-ON" at bounding box center [416, 350] width 31 height 10
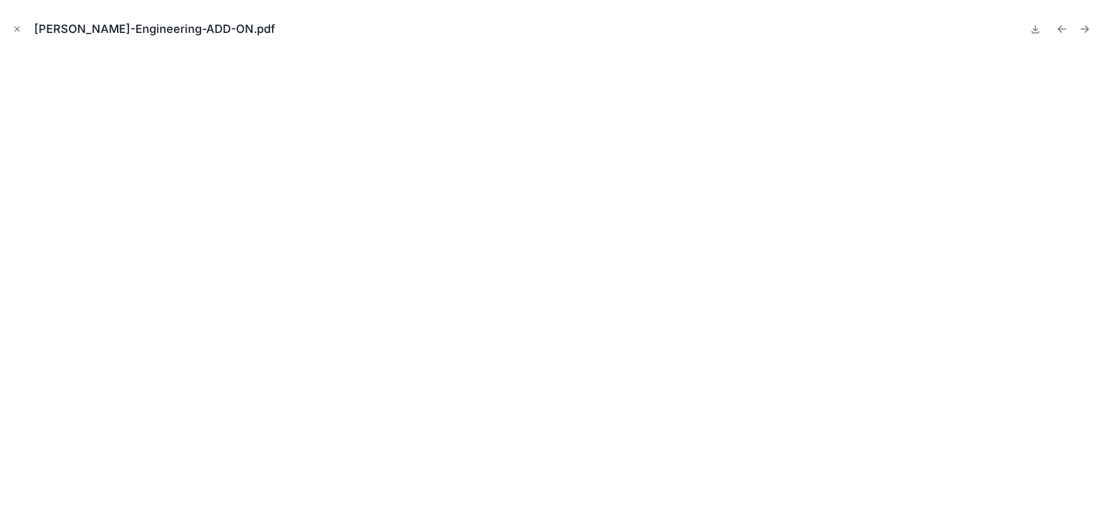
click at [18, 25] on icon "Close modal" at bounding box center [17, 29] width 9 height 9
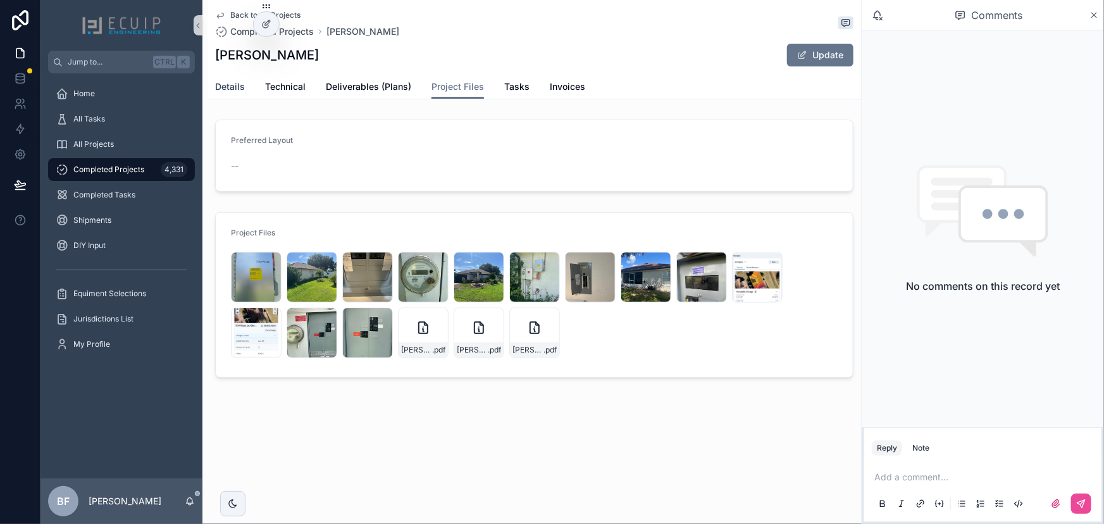
click at [233, 92] on span "Details" at bounding box center [230, 86] width 30 height 13
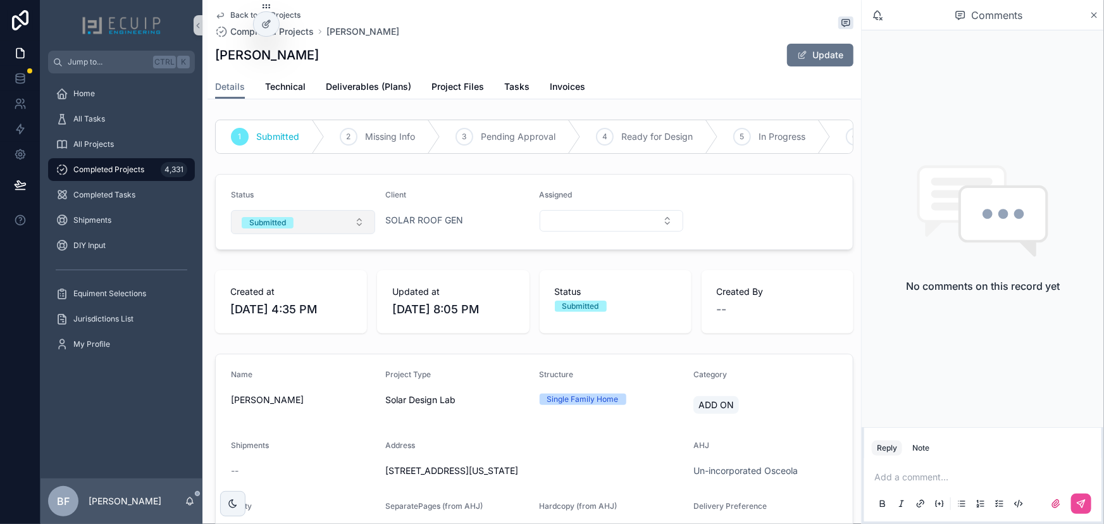
click at [311, 227] on button "Submitted" at bounding box center [303, 222] width 144 height 24
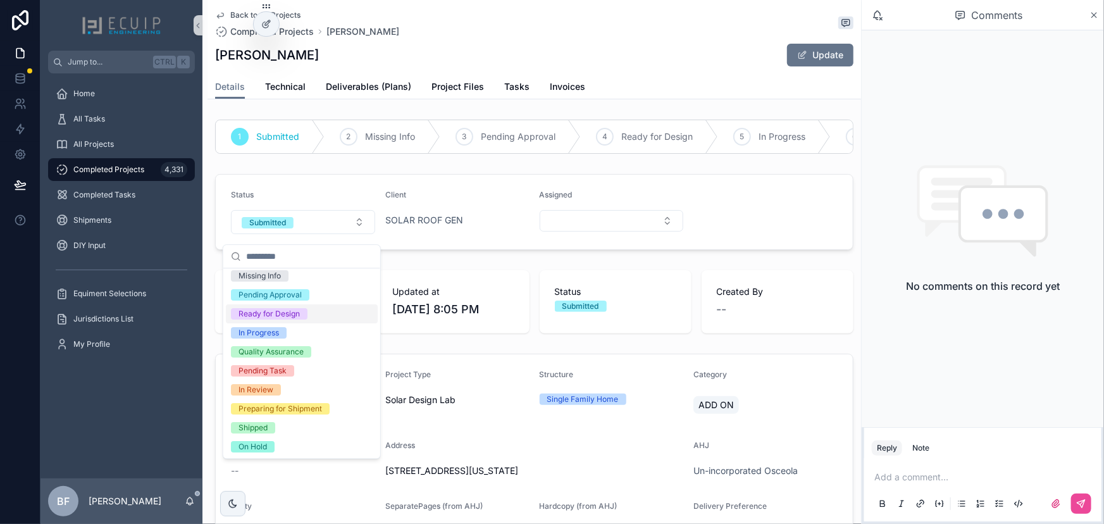
scroll to position [42, 0]
click at [273, 312] on div "Ready for Design" at bounding box center [268, 314] width 61 height 11
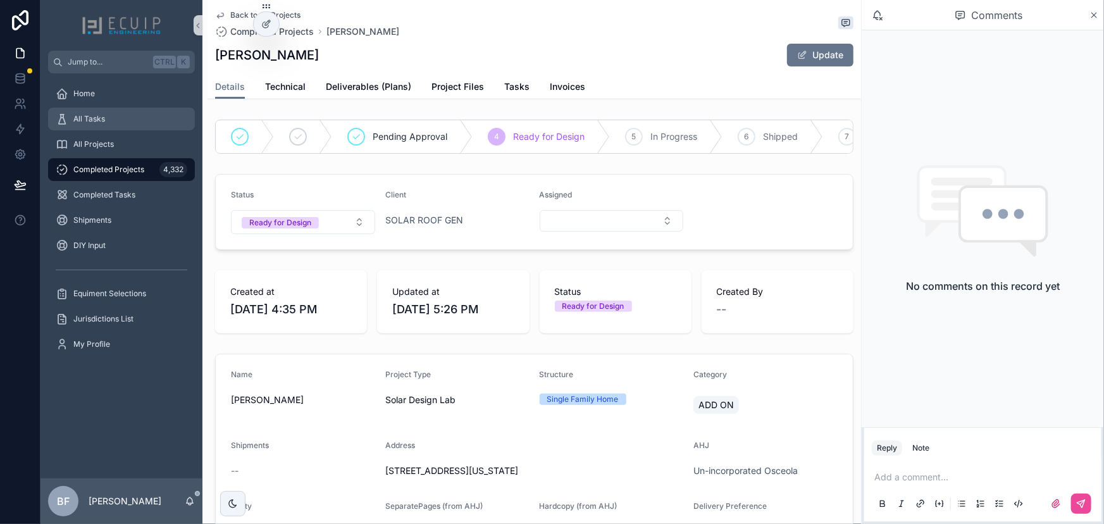
click at [111, 123] on div "All Tasks" at bounding box center [122, 119] width 132 height 20
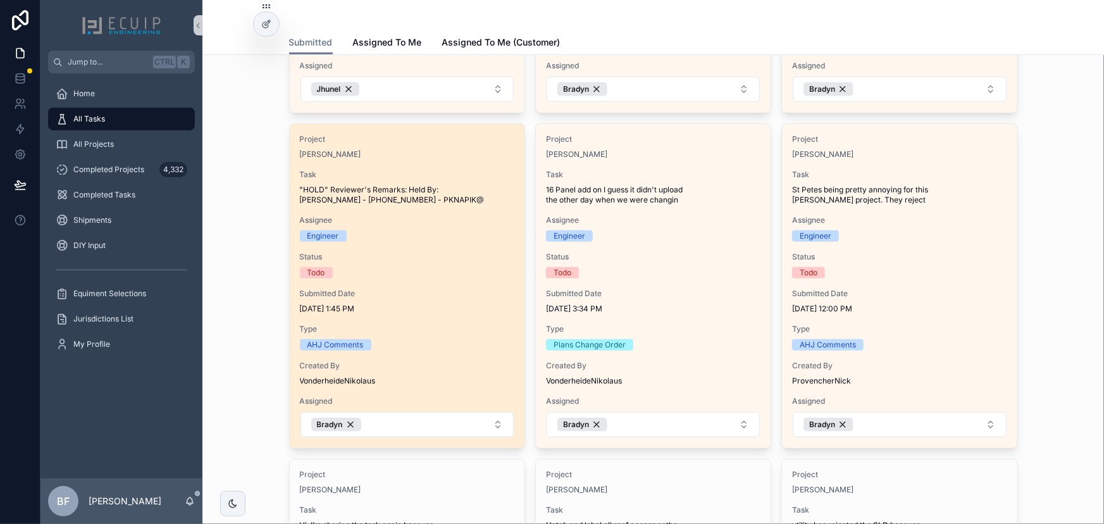
scroll to position [345, 0]
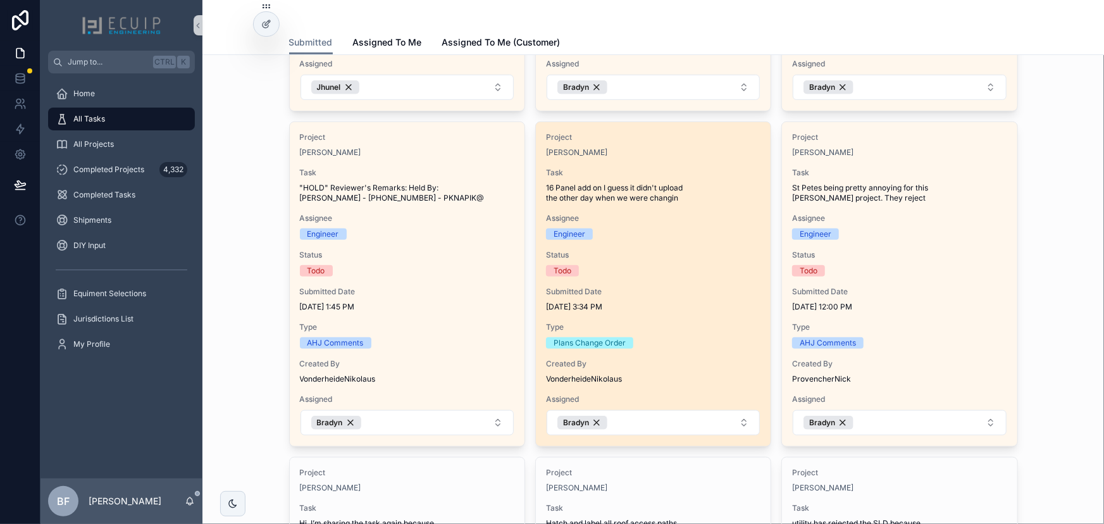
click at [705, 218] on span "Assignee" at bounding box center [653, 218] width 214 height 10
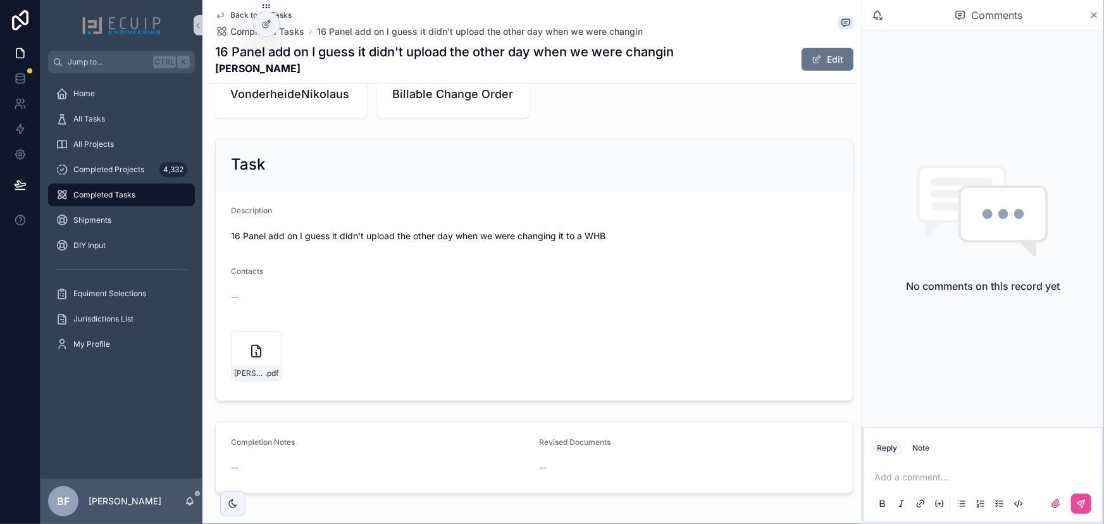
scroll to position [449, 0]
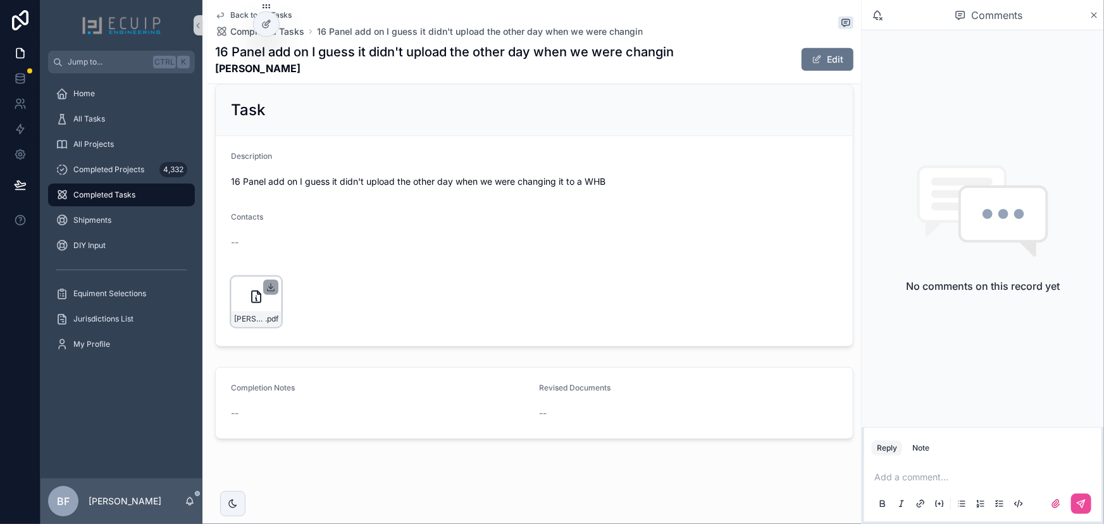
click at [270, 286] on icon "scrollable content" at bounding box center [271, 287] width 10 height 10
drag, startPoint x: 299, startPoint y: 71, endPoint x: 207, endPoint y: 72, distance: 92.4
click at [207, 72] on div "Back to All Tasks Completed Tasks 16 Panel add on I guess it didn't upload the …" at bounding box center [533, 42] width 653 height 84
copy strong "Ronald Miller"
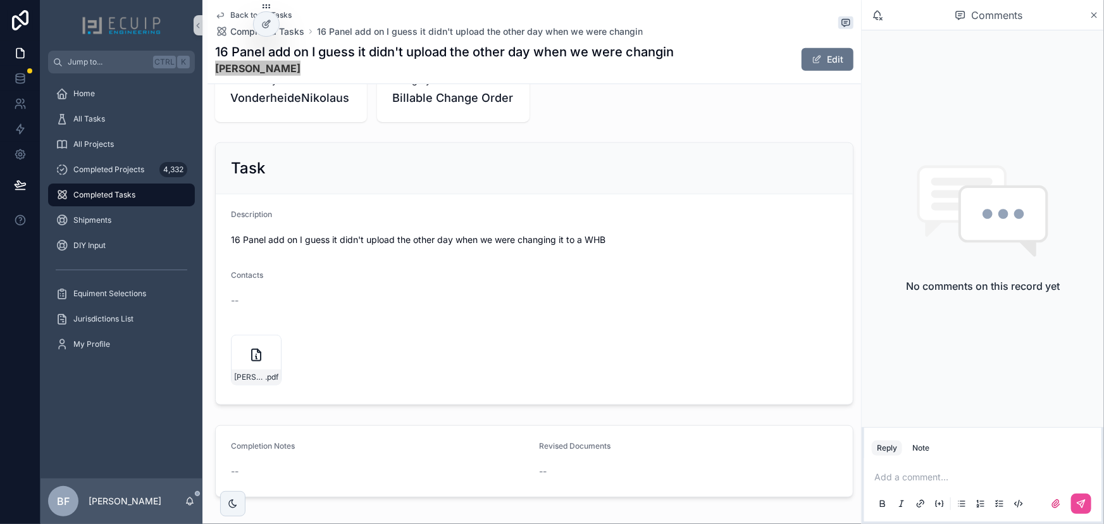
scroll to position [392, 0]
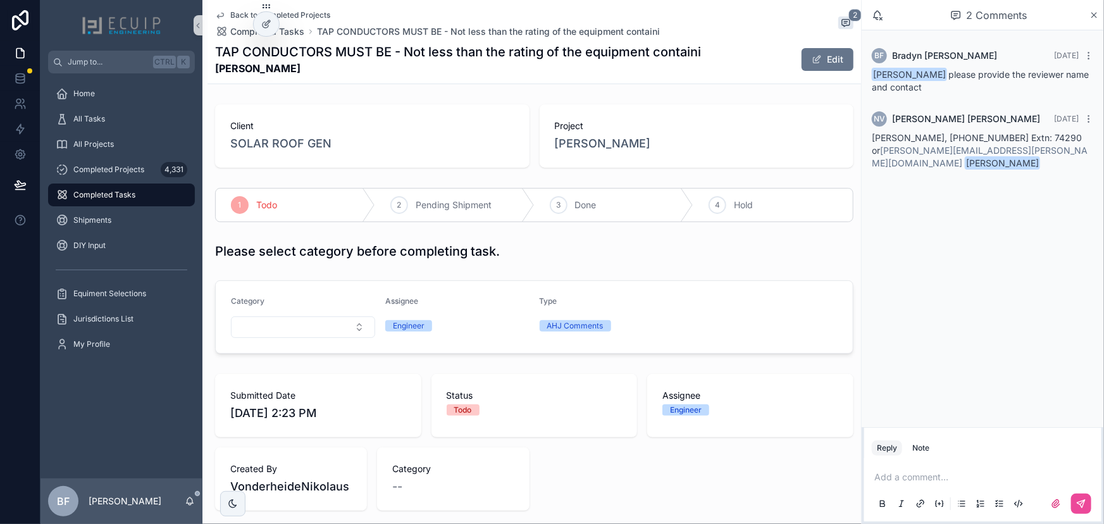
drag, startPoint x: 299, startPoint y: 70, endPoint x: 241, endPoint y: 72, distance: 57.6
click at [241, 72] on strong "[PERSON_NAME]" at bounding box center [458, 68] width 486 height 15
